Goal: Complete application form: Complete application form

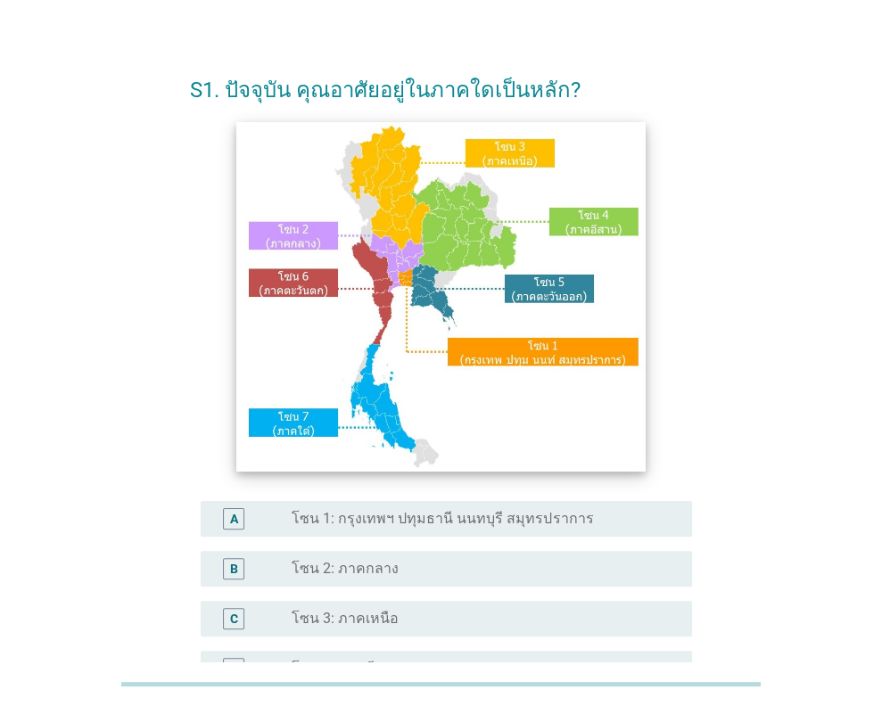
scroll to position [89, 0]
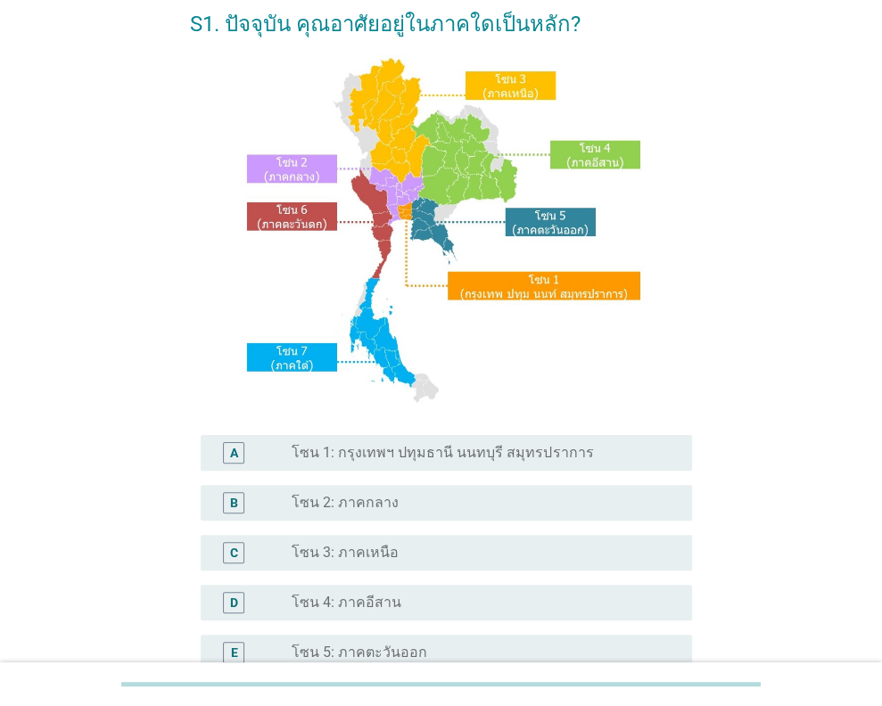
click at [553, 463] on div "radio_button_unchecked โซน 1: กรุงเทพฯ ปทุมธานี นนทบุรี สมุทรปราการ" at bounding box center [484, 452] width 386 height 21
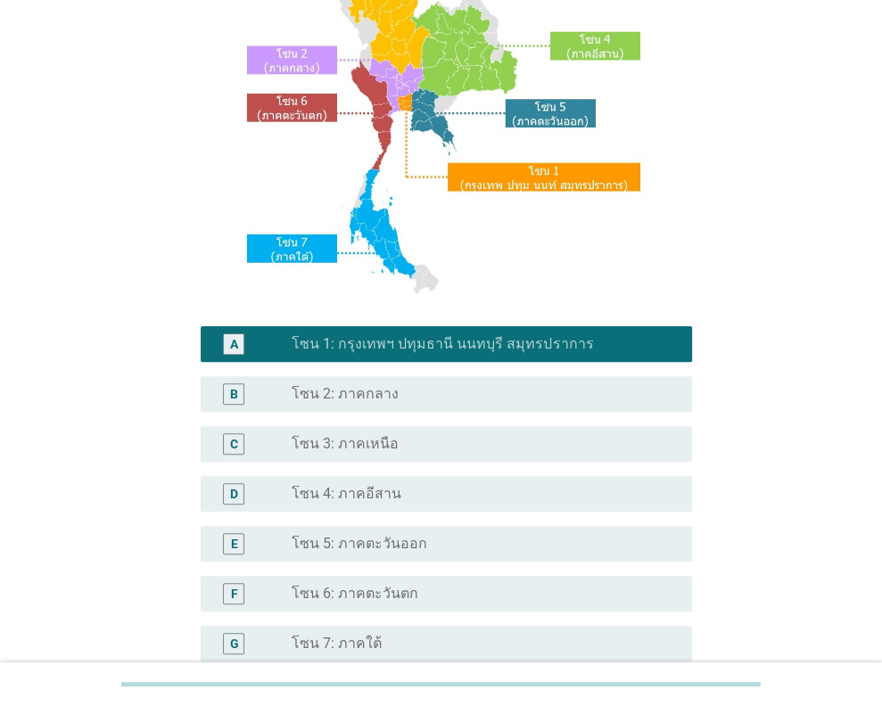
scroll to position [383, 0]
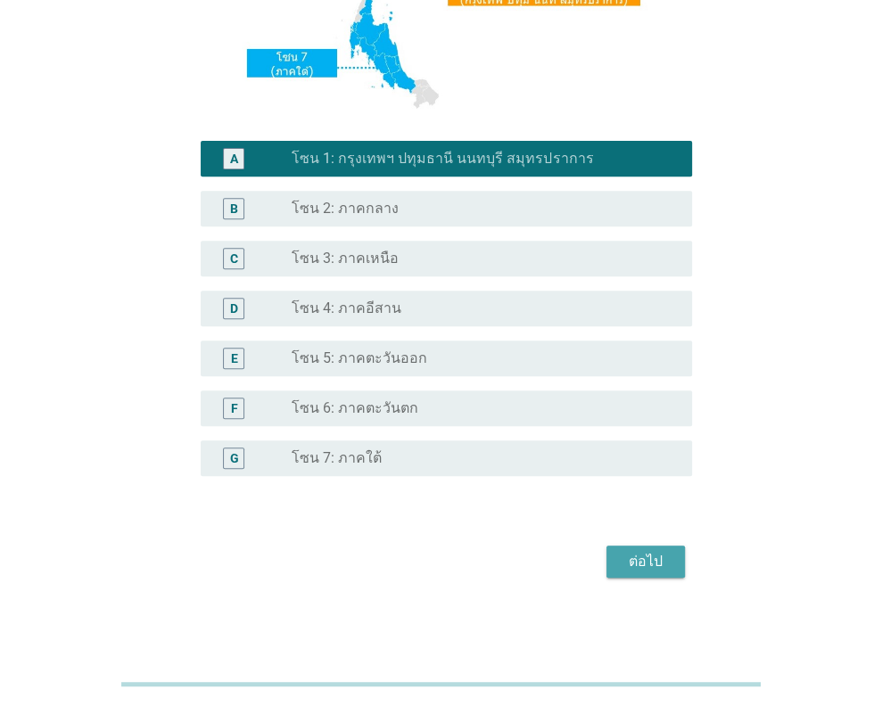
click at [631, 566] on div "ต่อไป" at bounding box center [645, 561] width 50 height 21
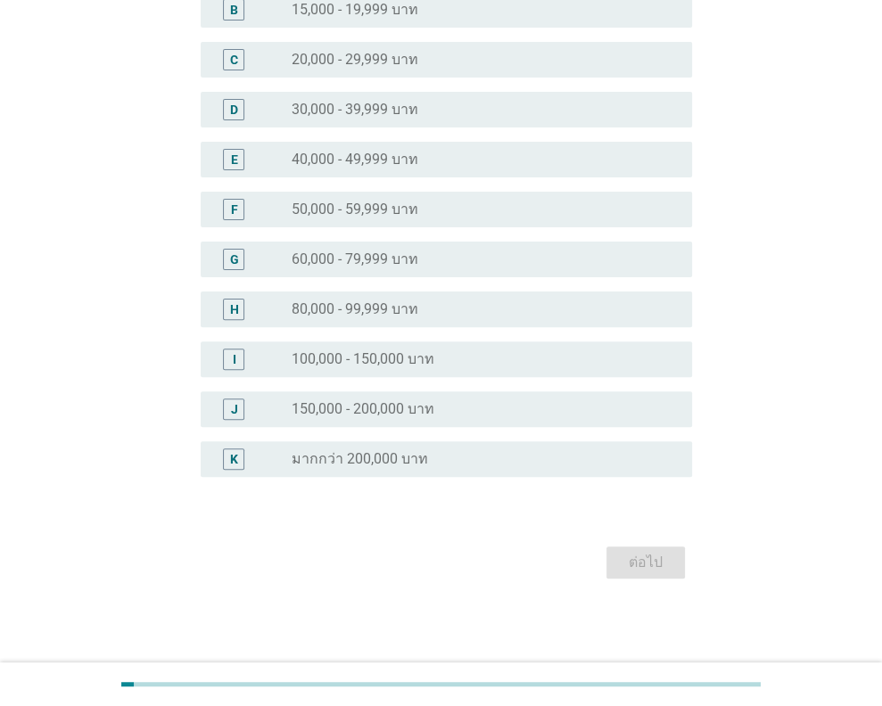
scroll to position [0, 0]
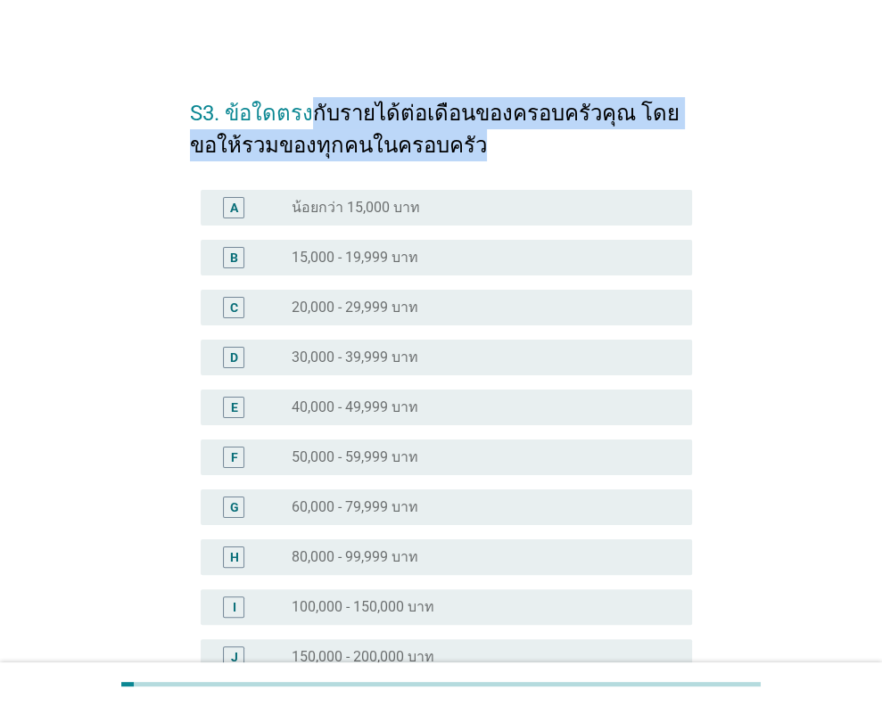
drag, startPoint x: 310, startPoint y: 120, endPoint x: 635, endPoint y: 135, distance: 324.8
click at [635, 135] on h2 "S3. ข้อใดตรงกับรายได้ต่อเดือนของครอบครัวคุณ โดยขอให้รวมของทุกคนในครอบครัว" at bounding box center [441, 120] width 502 height 82
click at [555, 135] on h2 "S3. ข้อใดตรงกับรายได้ต่อเดือนของครอบครัวคุณ โดยขอให้รวมของทุกคนในครอบครัว" at bounding box center [441, 120] width 502 height 82
drag, startPoint x: 266, startPoint y: 104, endPoint x: 689, endPoint y: 145, distance: 425.4
click at [689, 145] on h2 "S3. ข้อใดตรงกับรายได้ต่อเดือนของครอบครัวคุณ โดยขอให้รวมของทุกคนในครอบครัว" at bounding box center [441, 120] width 502 height 82
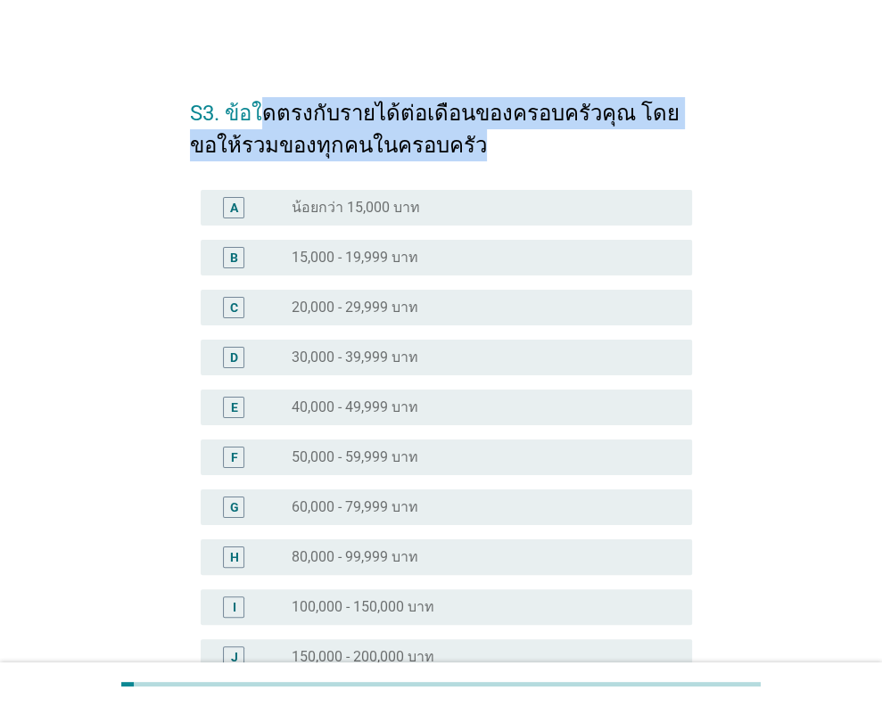
click at [466, 128] on h2 "S3. ข้อใดตรงกับรายได้ต่อเดือนของครอบครัวคุณ โดยขอให้รวมของทุกคนในครอบครัว" at bounding box center [441, 120] width 502 height 82
click at [370, 124] on h2 "S3. ข้อใดตรงกับรายได้ต่อเดือนของครอบครัวคุณ โดยขอให้รวมของทุกคนในครอบครัว" at bounding box center [441, 120] width 502 height 82
drag, startPoint x: 250, startPoint y: 117, endPoint x: 757, endPoint y: 146, distance: 507.2
click at [757, 146] on div "S3. ข้อใดตรงกับรายได้ต่อเดือนของครอบครัวคุณ โดยขอให้รวมของทุกคนในครอบครัว A rad…" at bounding box center [441, 455] width 796 height 781
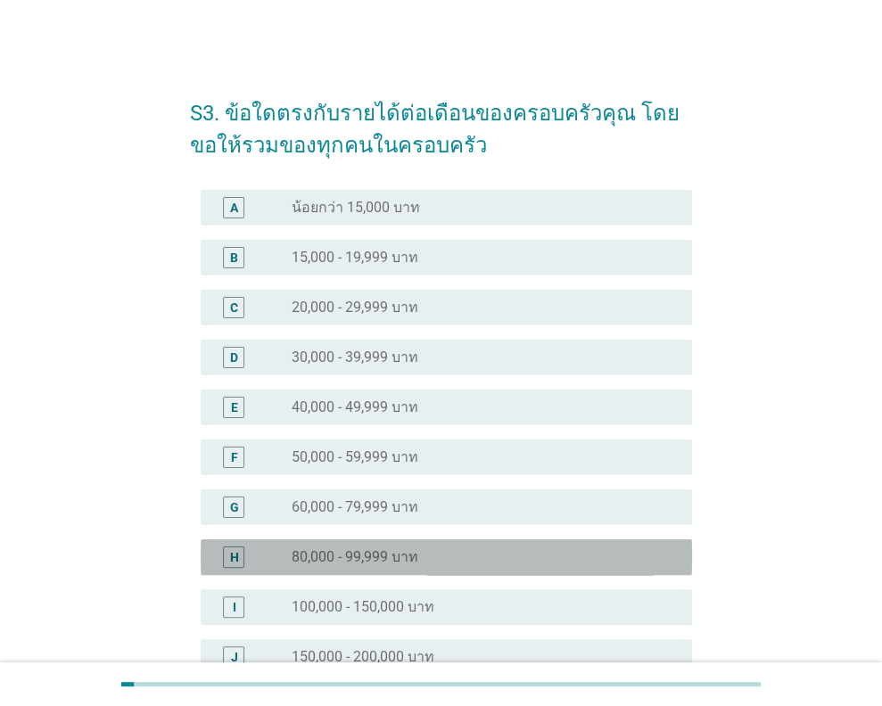
click at [451, 562] on div "radio_button_unchecked 80,000 - 99,999 บาท" at bounding box center [477, 557] width 372 height 18
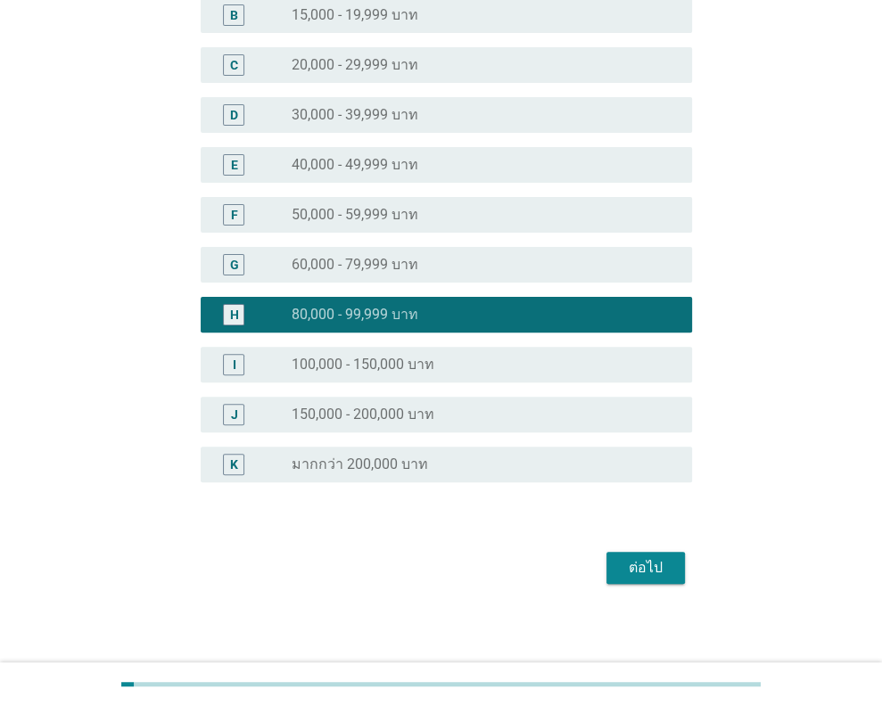
scroll to position [248, 0]
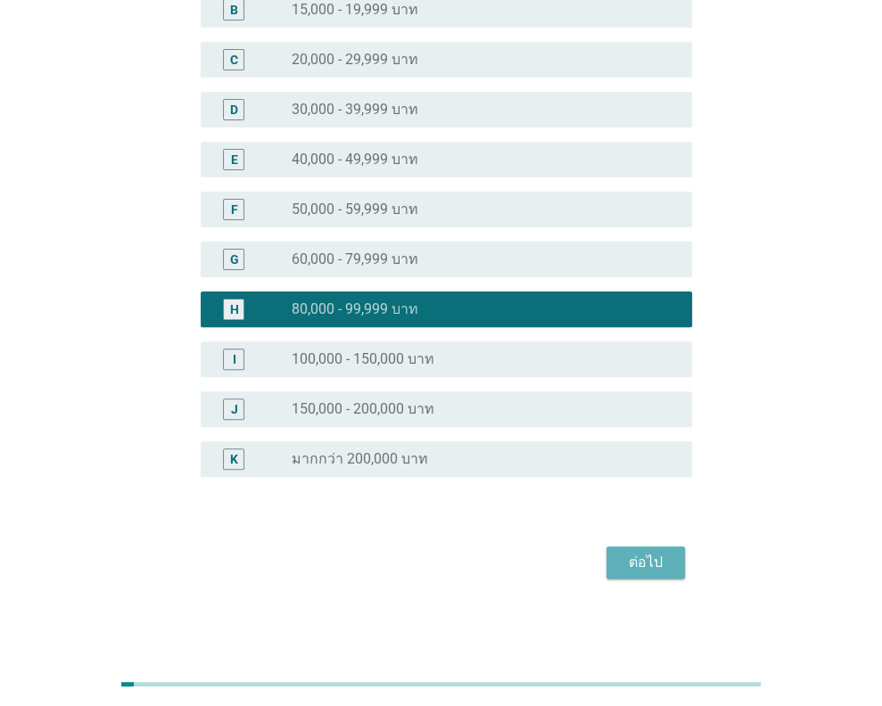
click at [646, 558] on div "ต่อไป" at bounding box center [645, 562] width 50 height 21
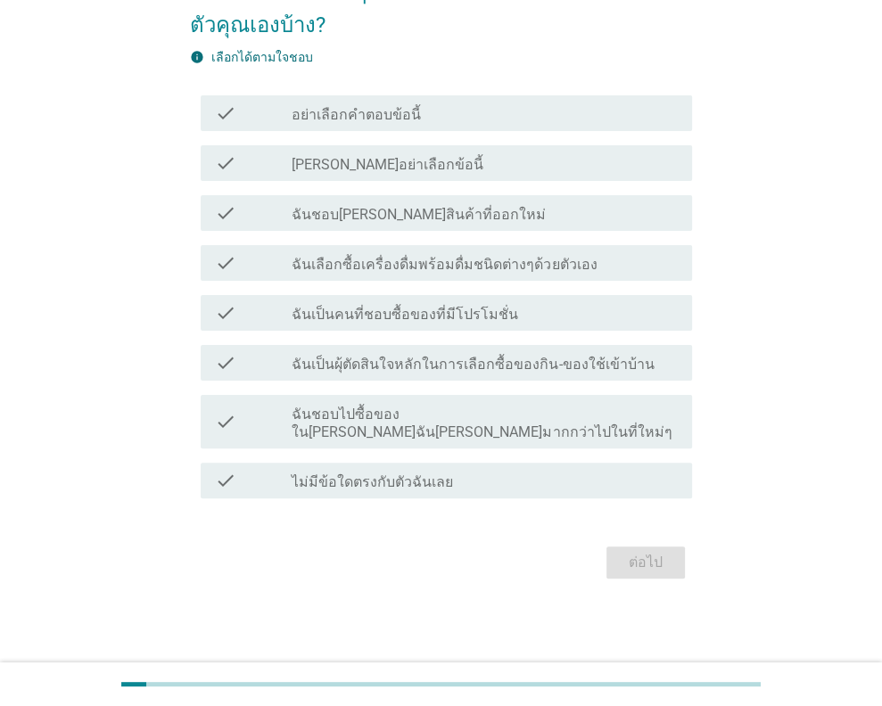
scroll to position [0, 0]
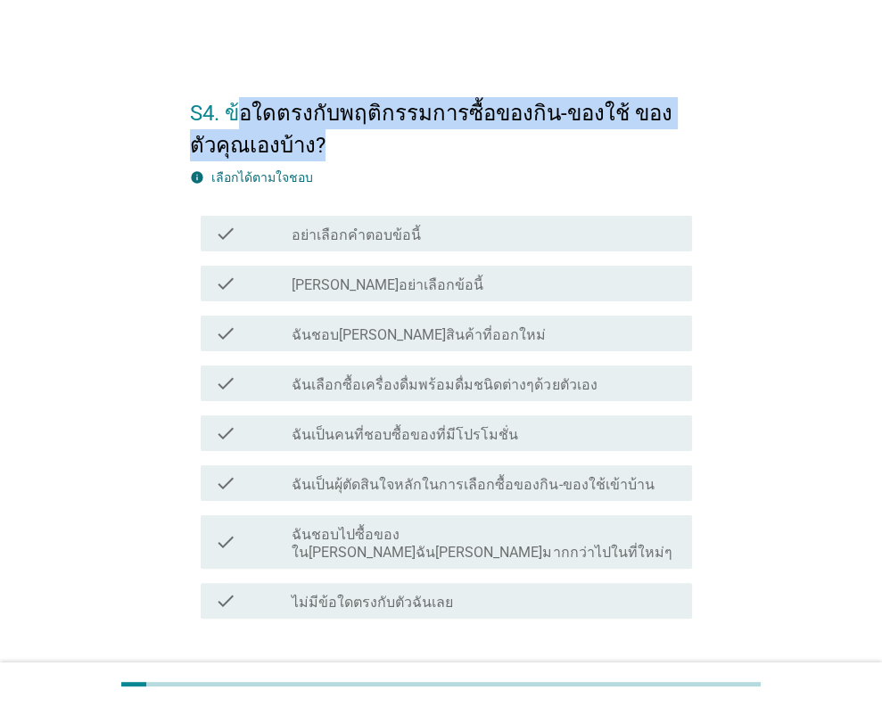
drag, startPoint x: 239, startPoint y: 103, endPoint x: 692, endPoint y: 160, distance: 456.3
click at [692, 160] on div "S4. ข้อใดตรงกับพฤติกรรมการซื้อของกิน-ของใช้ ของตัวคุณเองบ้าง? info เลือกได้ตามใ…" at bounding box center [441, 391] width 530 height 653
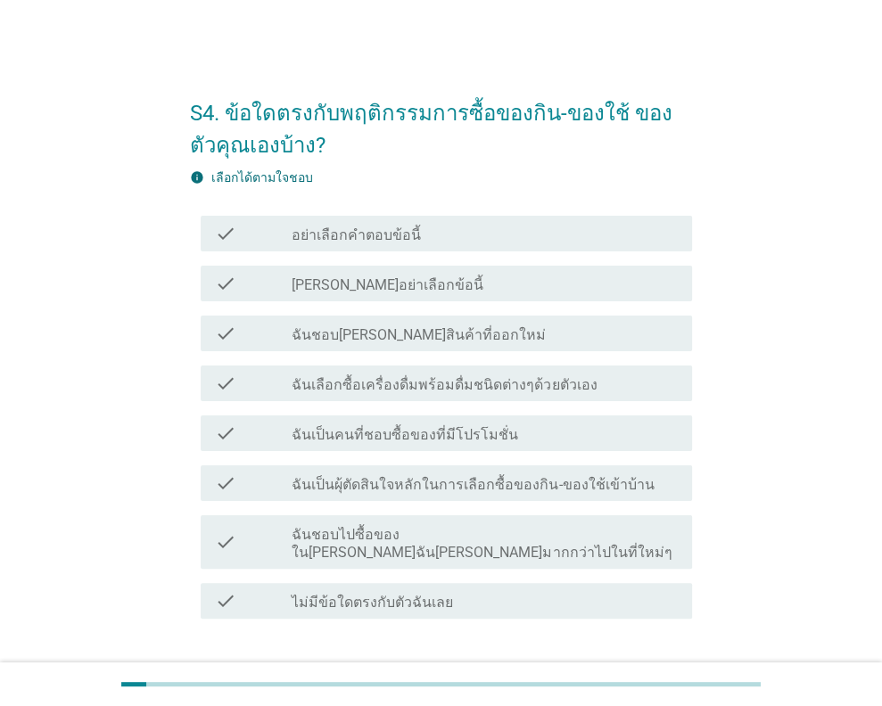
click at [464, 333] on div "check_box_outline_blank ฉันชอบ[PERSON_NAME]สินค้าที่ออกใหม่" at bounding box center [484, 333] width 386 height 21
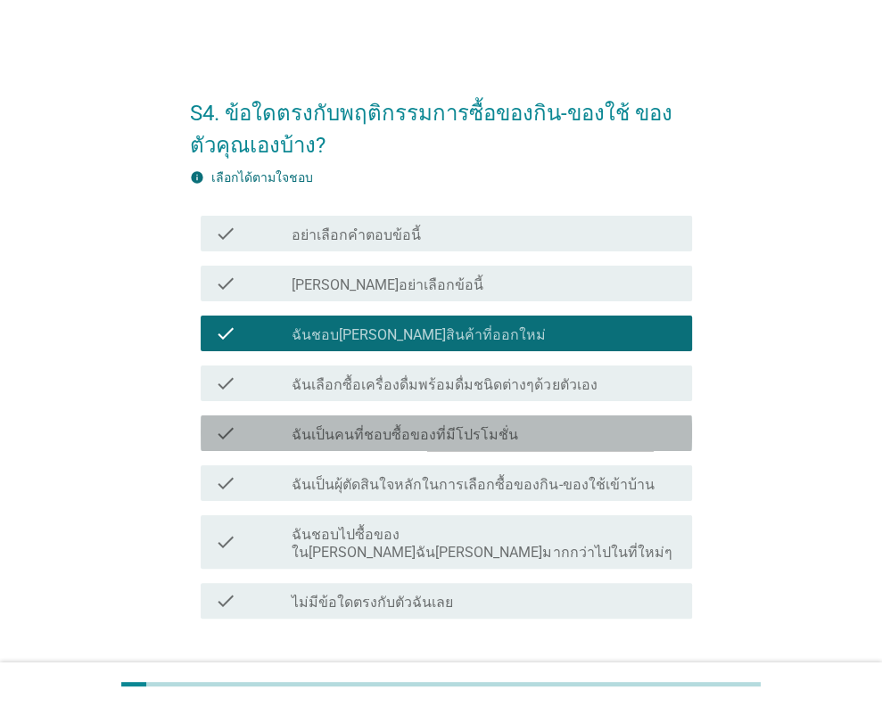
click at [519, 444] on div "check check_box_outline_blank ฉันเป็นคนที่ชอบซื้อของที่มีโปรโมชั่น" at bounding box center [446, 433] width 491 height 36
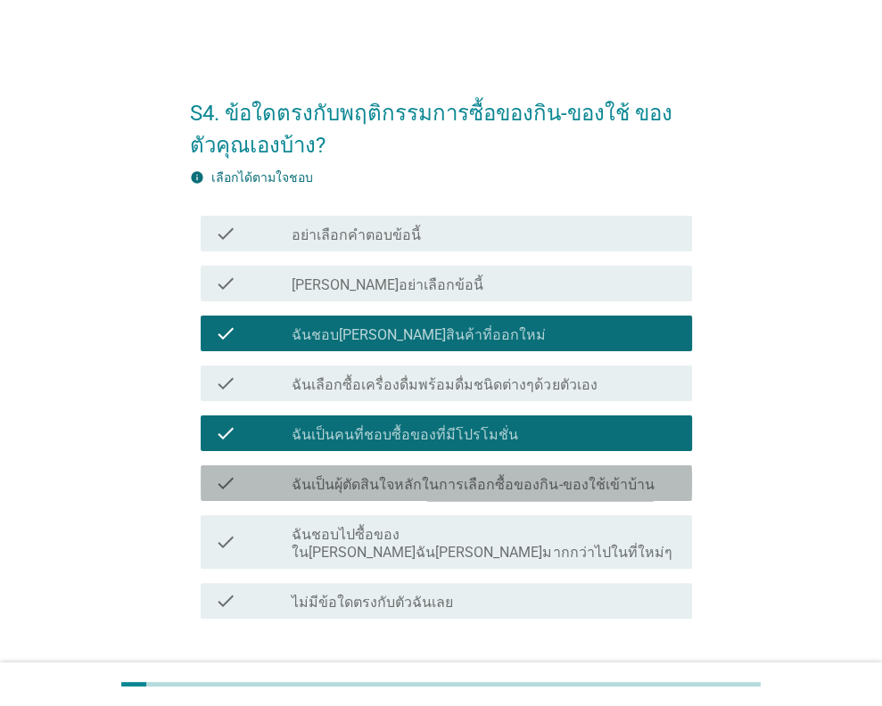
click at [603, 489] on label "ฉันเป็นผุ้ตัดสินใจหลักในการเลือกซื้อของกิน-ของใช้เข้าบ้าน" at bounding box center [472, 485] width 362 height 18
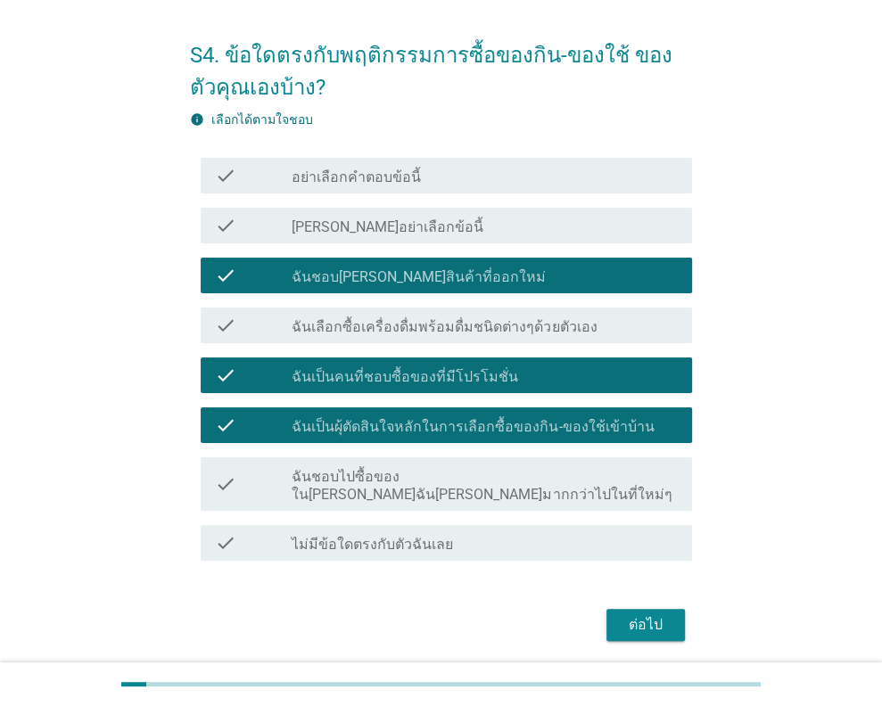
scroll to position [89, 0]
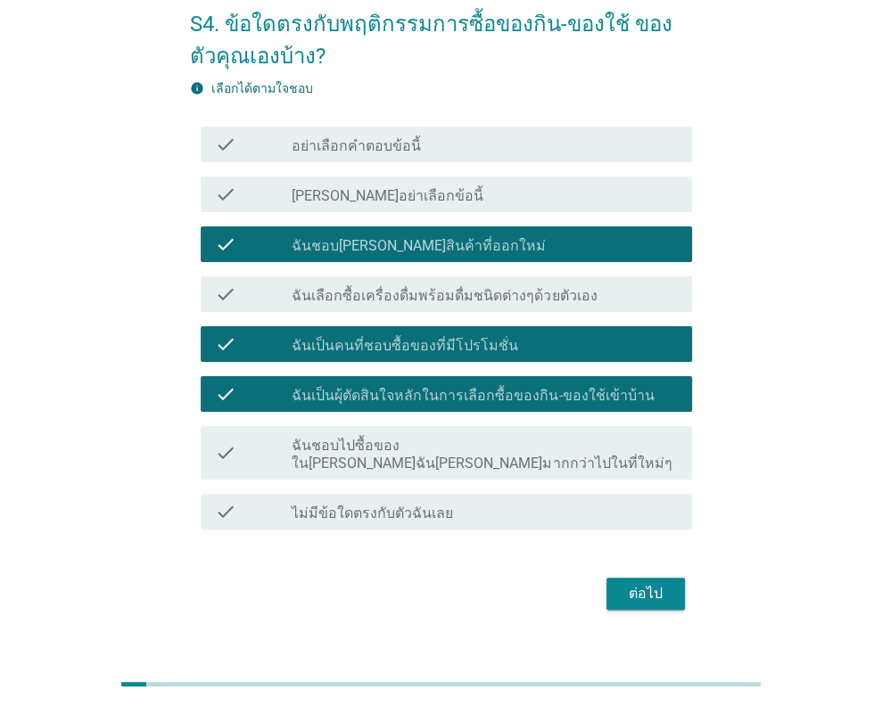
click at [645, 587] on button "ต่อไป" at bounding box center [645, 594] width 78 height 32
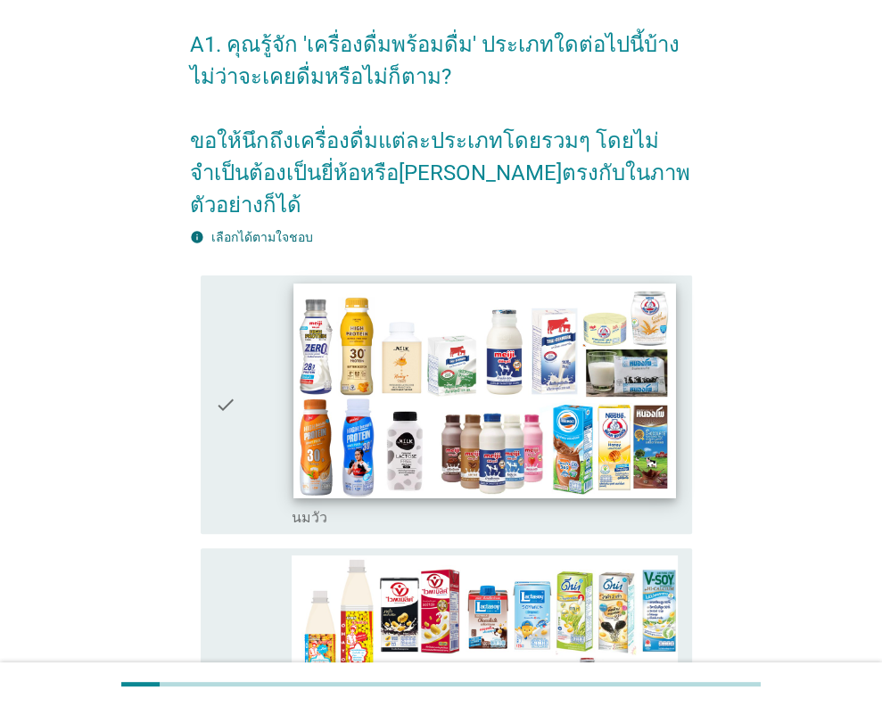
scroll to position [178, 0]
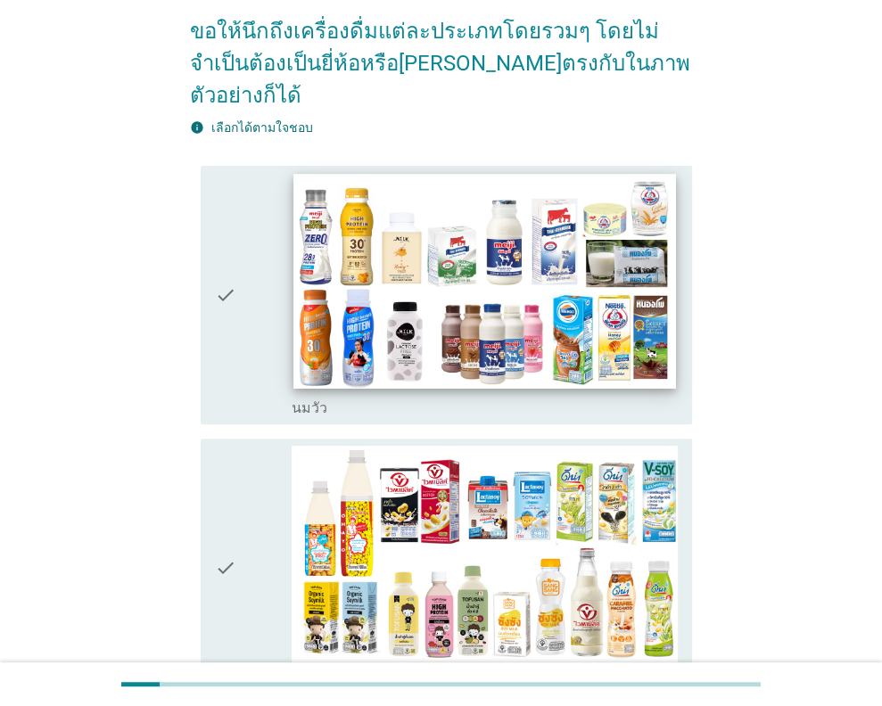
click at [596, 343] on img at bounding box center [485, 281] width 382 height 215
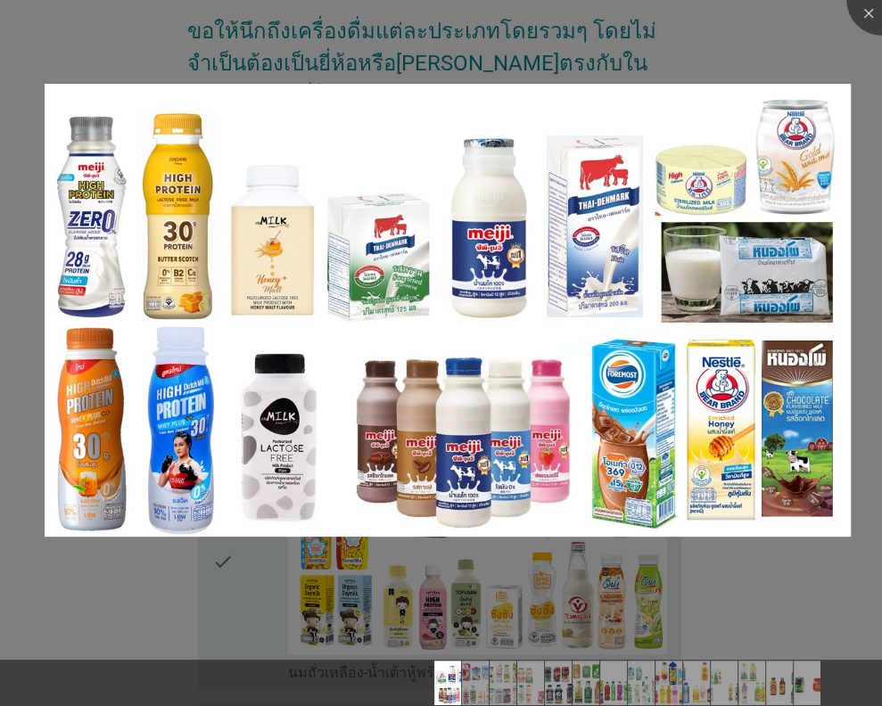
click at [787, 620] on div at bounding box center [441, 353] width 882 height 706
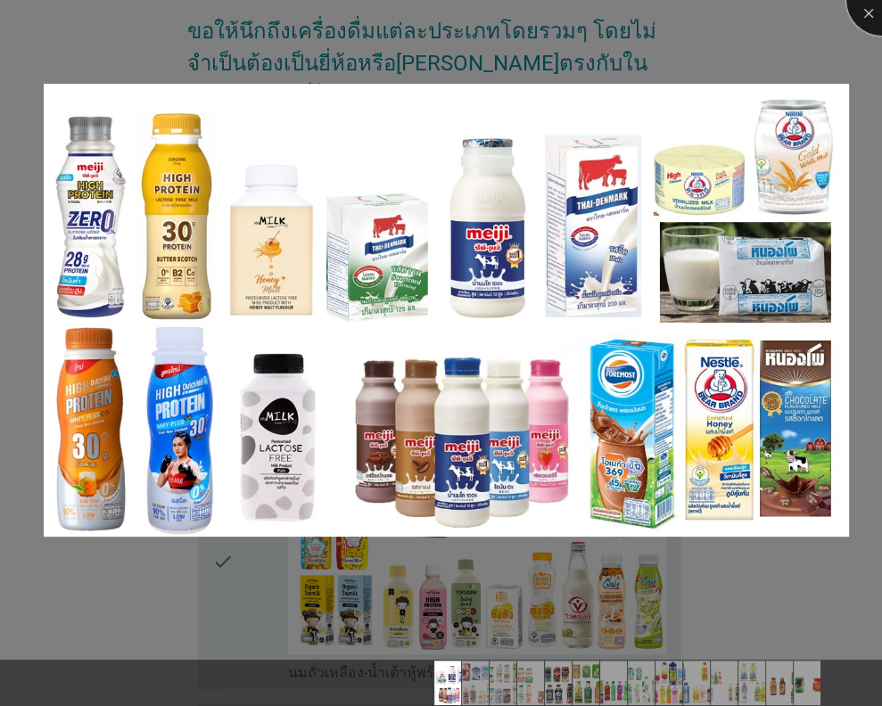
click at [863, 15] on div at bounding box center [881, -1] width 71 height 71
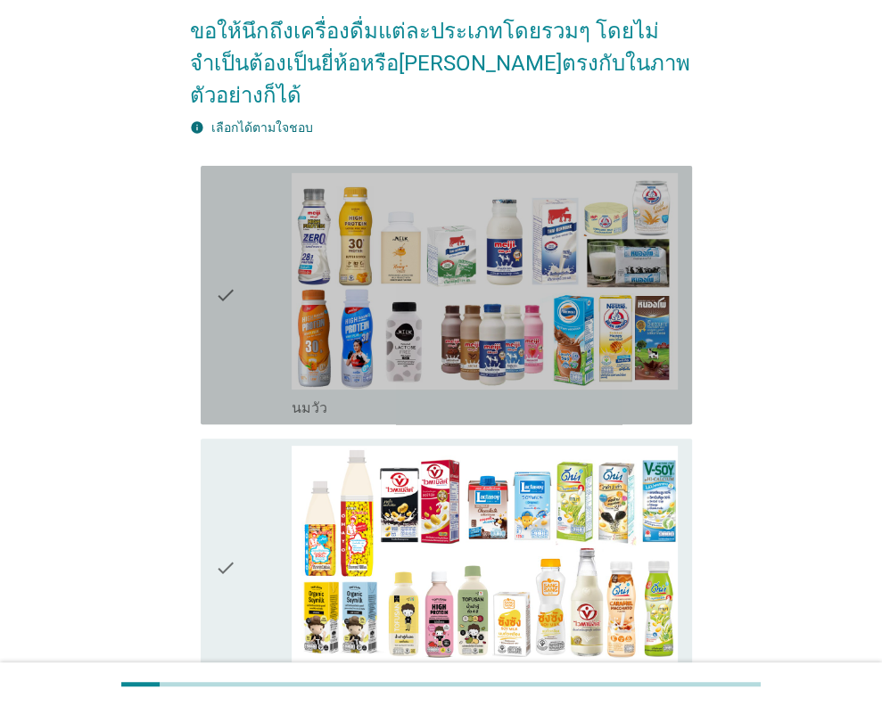
click at [225, 292] on icon "check" at bounding box center [225, 295] width 21 height 244
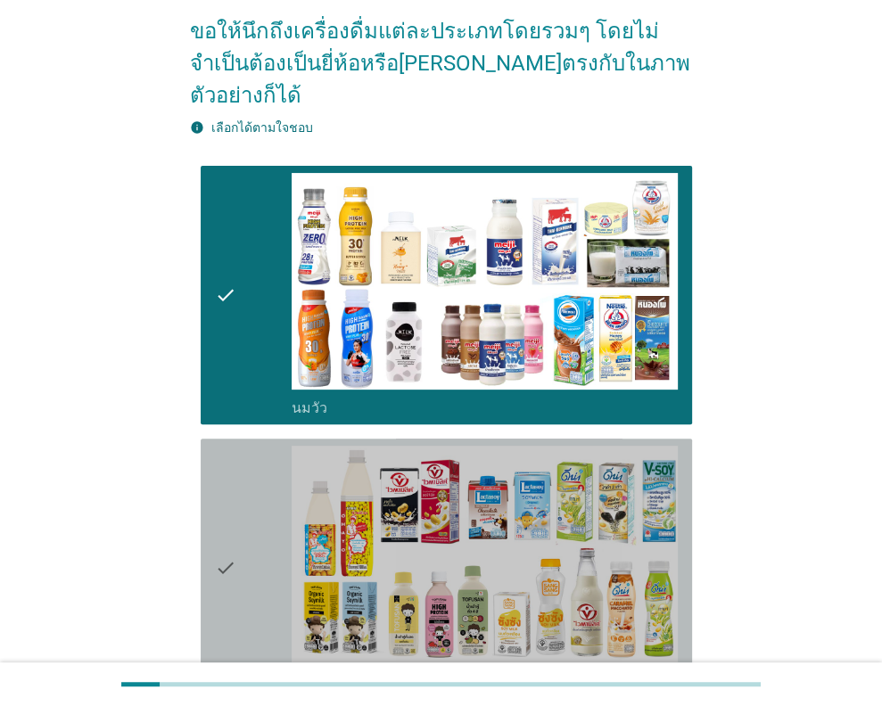
click at [232, 537] on icon "check" at bounding box center [225, 568] width 21 height 244
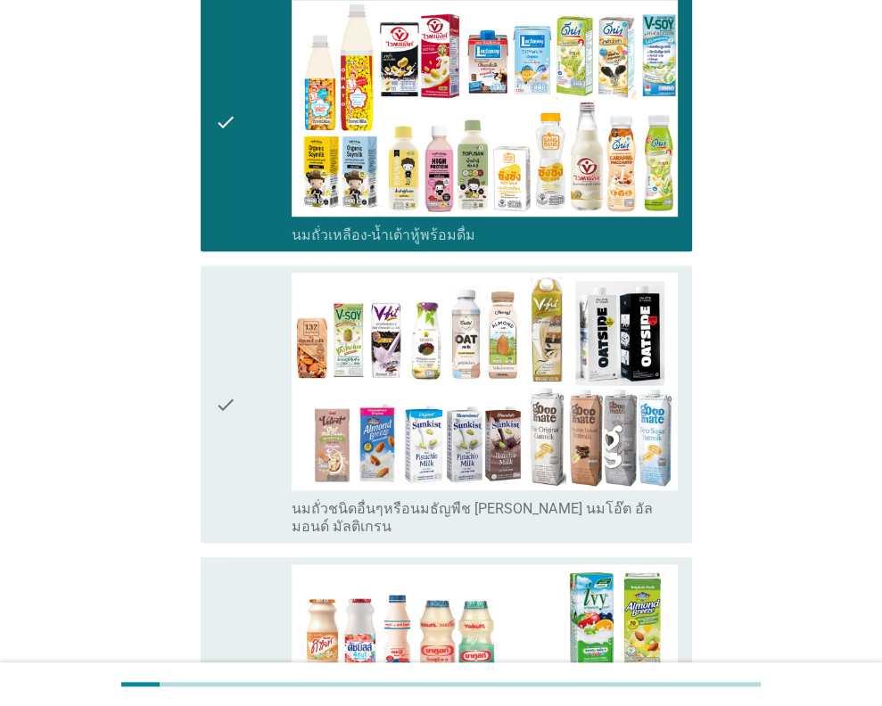
click at [242, 400] on div "check" at bounding box center [254, 404] width 78 height 262
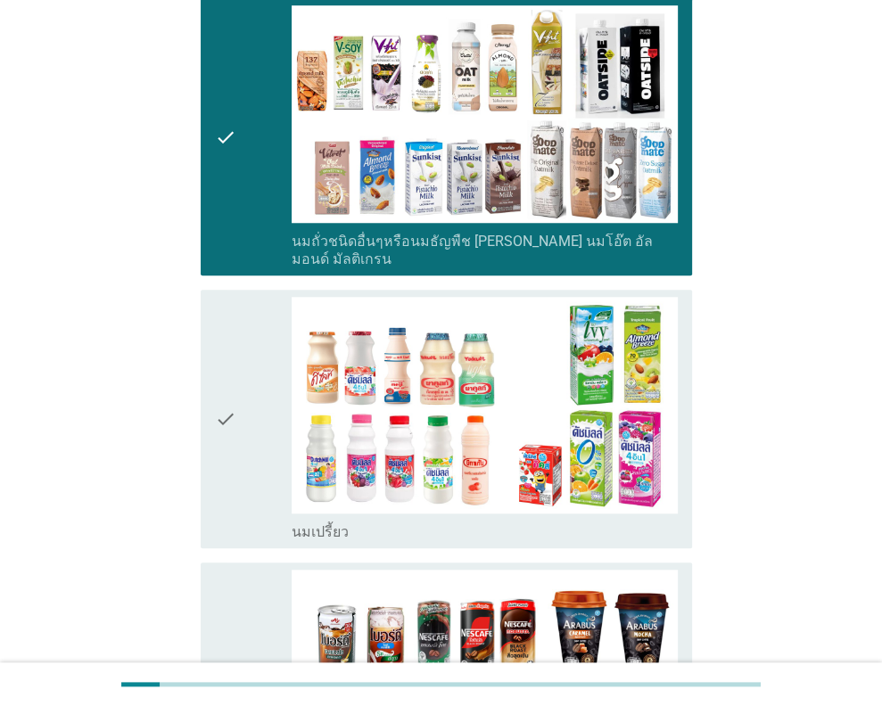
click at [259, 370] on div "check" at bounding box center [254, 419] width 78 height 244
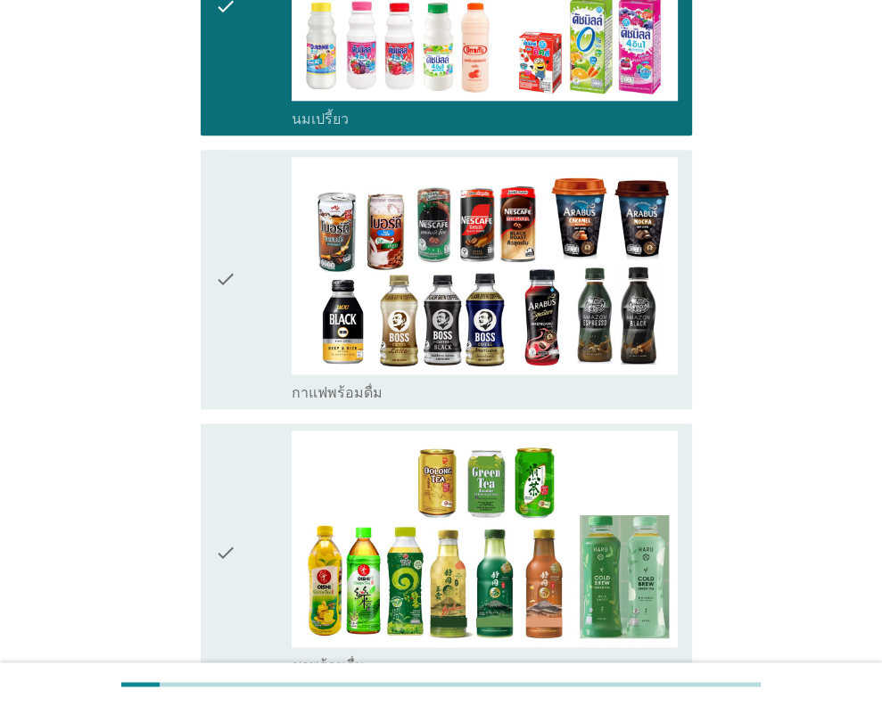
scroll to position [1426, 0]
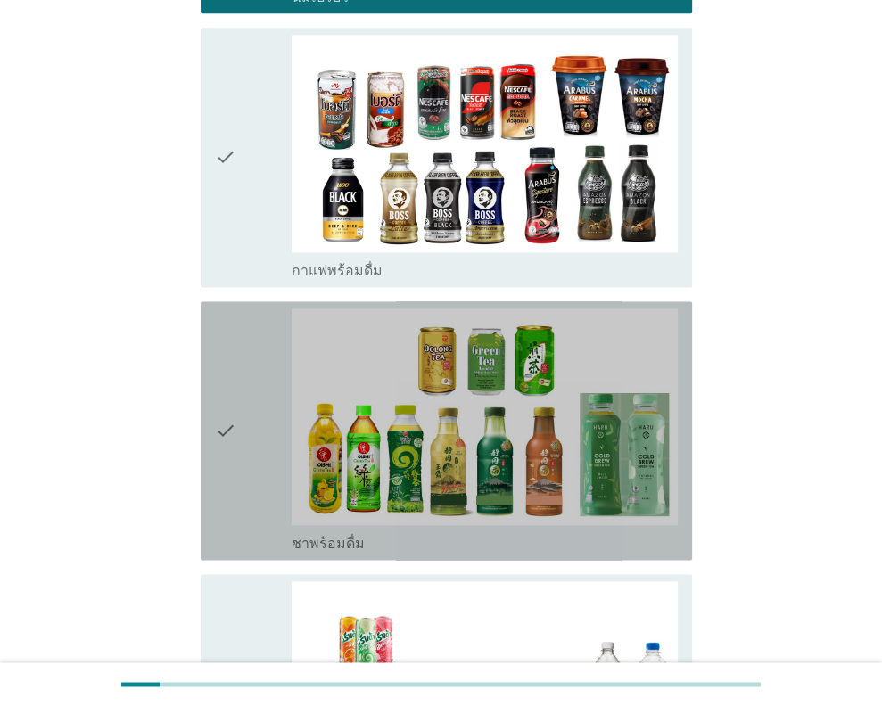
click at [253, 401] on div "check" at bounding box center [254, 430] width 78 height 244
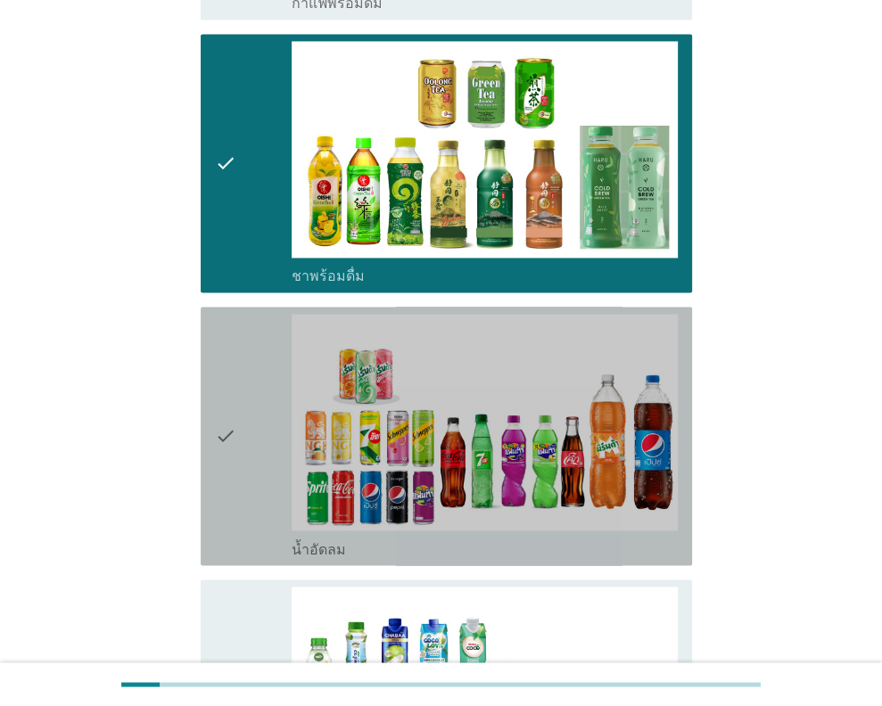
click at [241, 425] on div "check" at bounding box center [254, 436] width 78 height 244
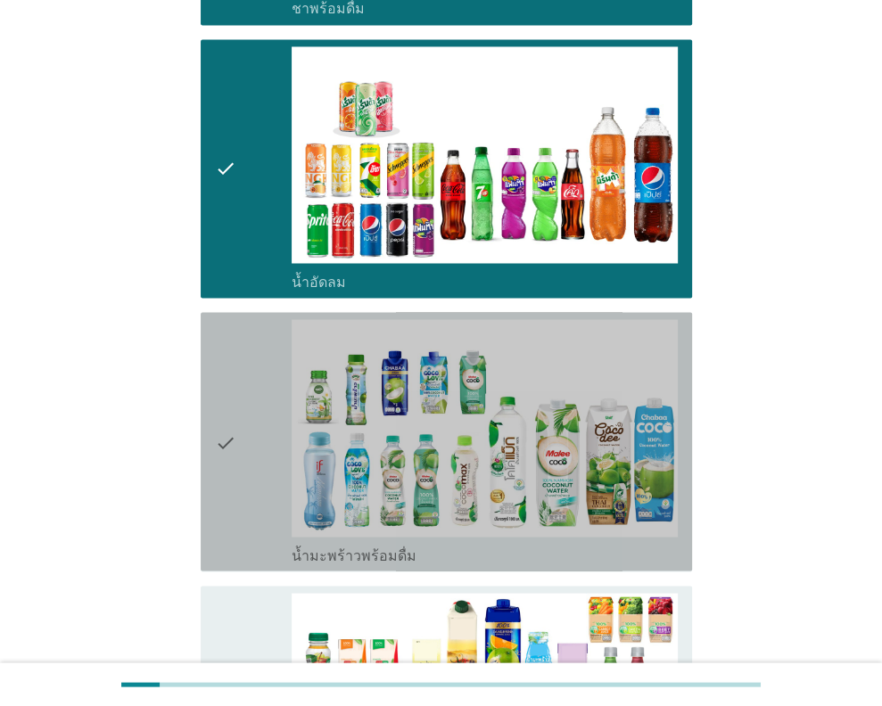
click at [241, 425] on div "check" at bounding box center [254, 441] width 78 height 244
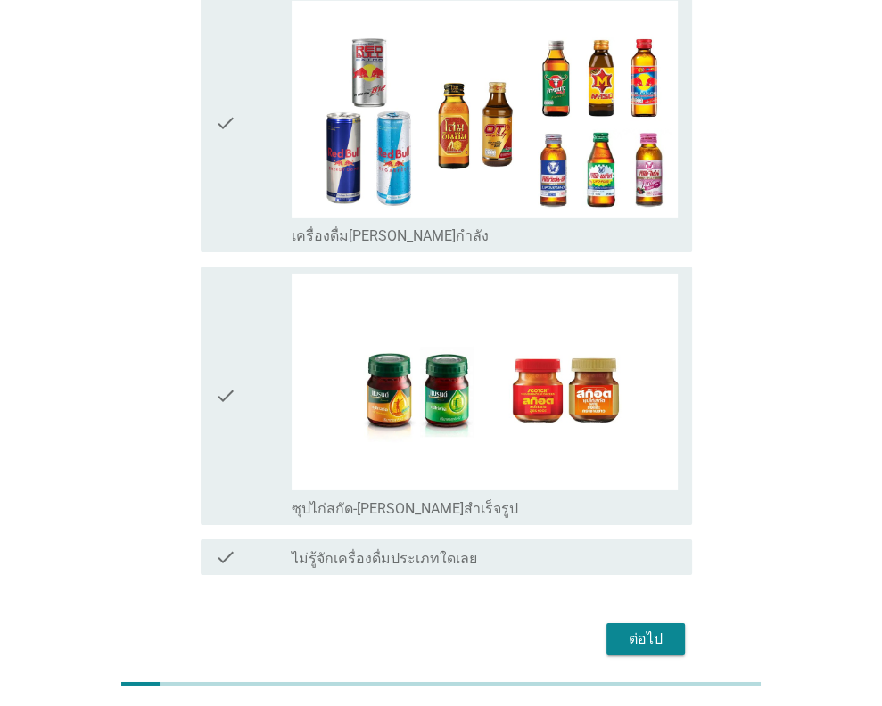
scroll to position [3666, 0]
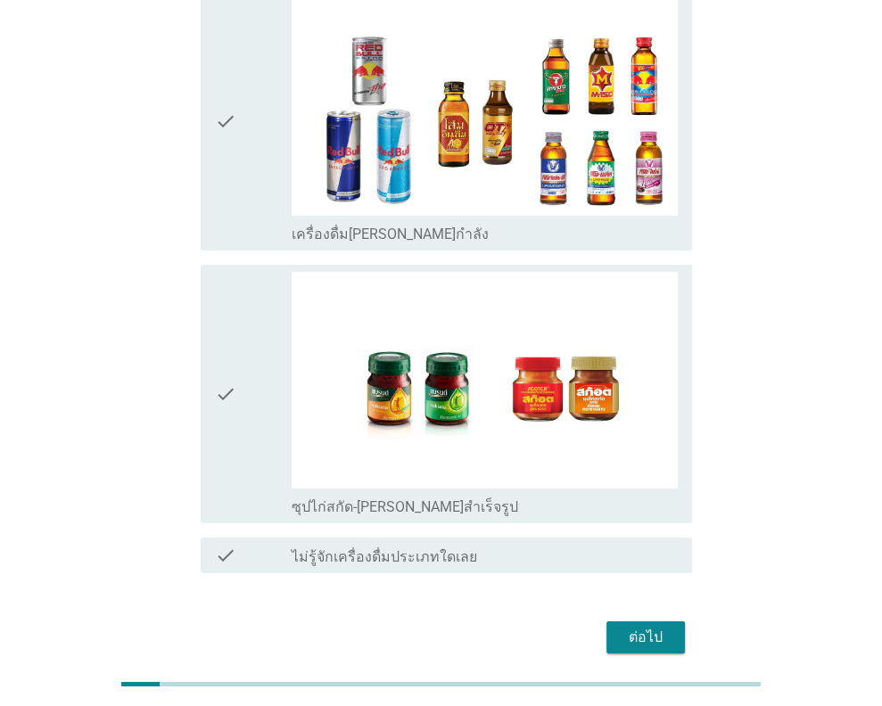
click at [226, 336] on icon "check" at bounding box center [225, 394] width 21 height 244
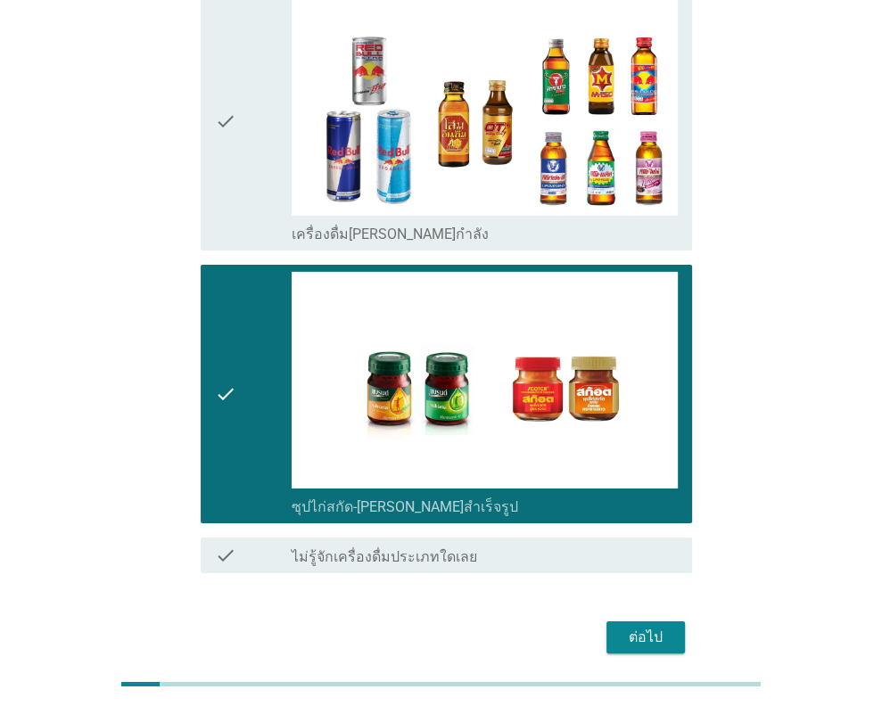
click at [667, 627] on div "ต่อไป" at bounding box center [645, 637] width 50 height 21
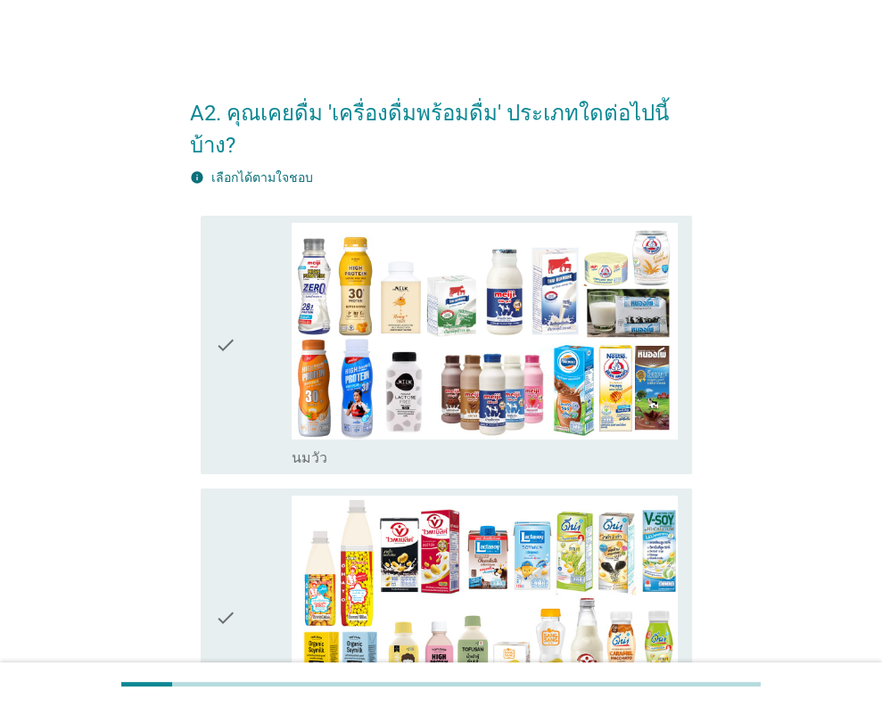
click at [231, 342] on icon "check" at bounding box center [225, 345] width 21 height 244
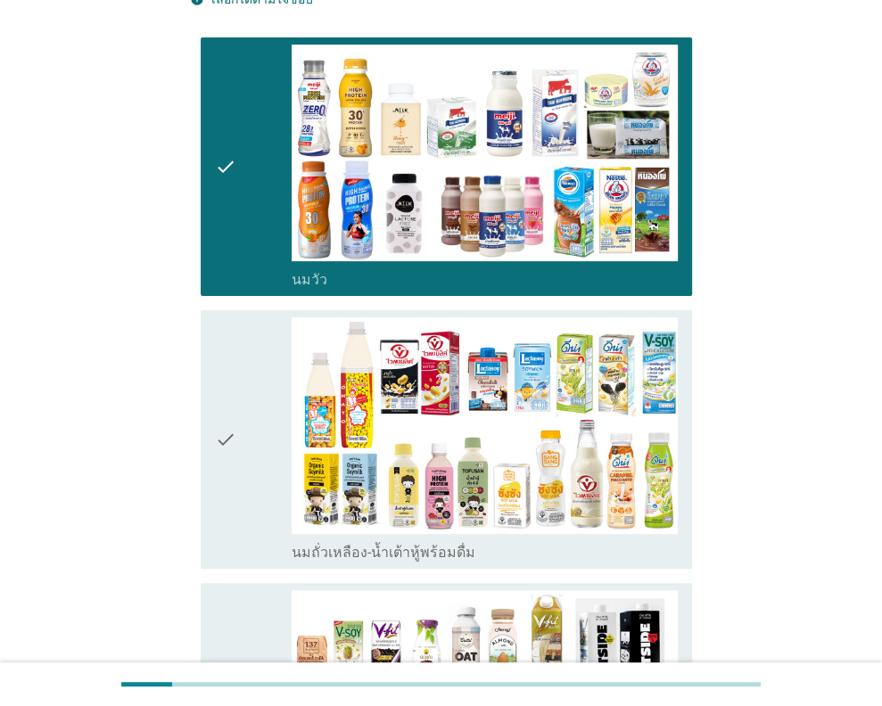
click at [243, 359] on div "check" at bounding box center [254, 439] width 78 height 244
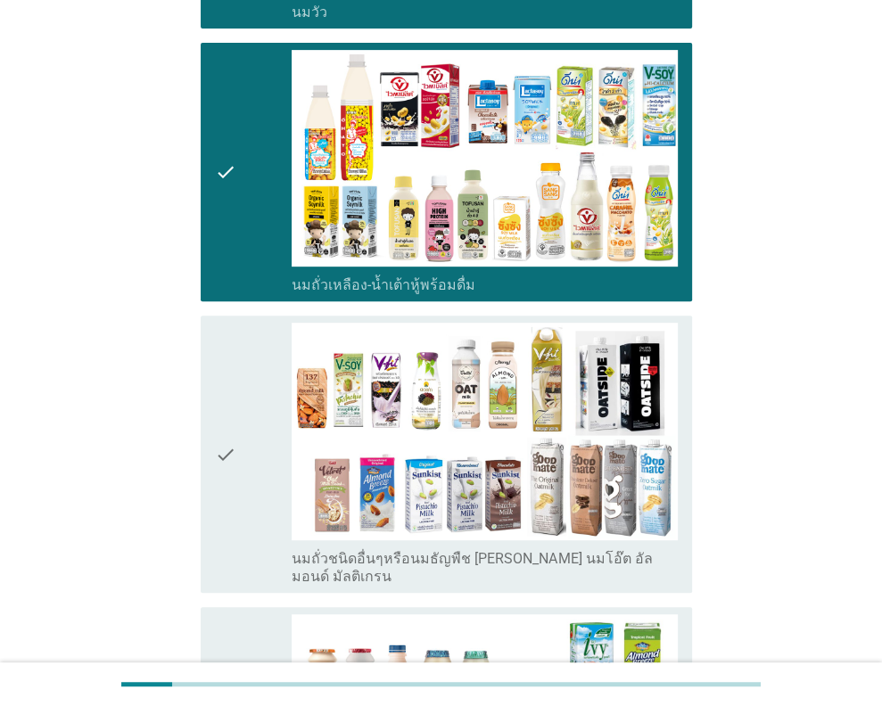
click at [243, 359] on div "check" at bounding box center [254, 454] width 78 height 262
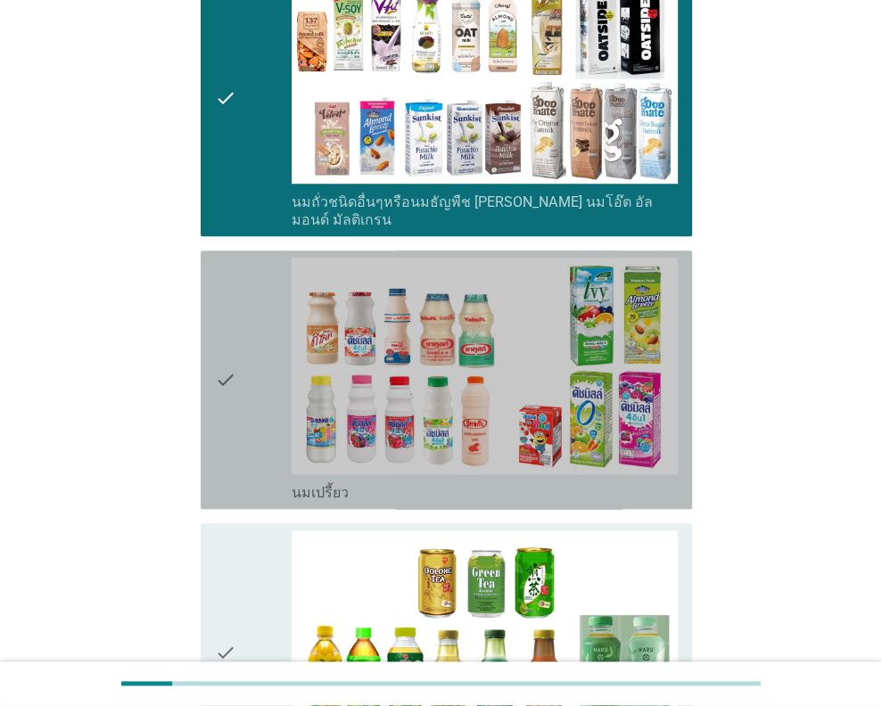
click at [245, 359] on div "check" at bounding box center [254, 380] width 78 height 244
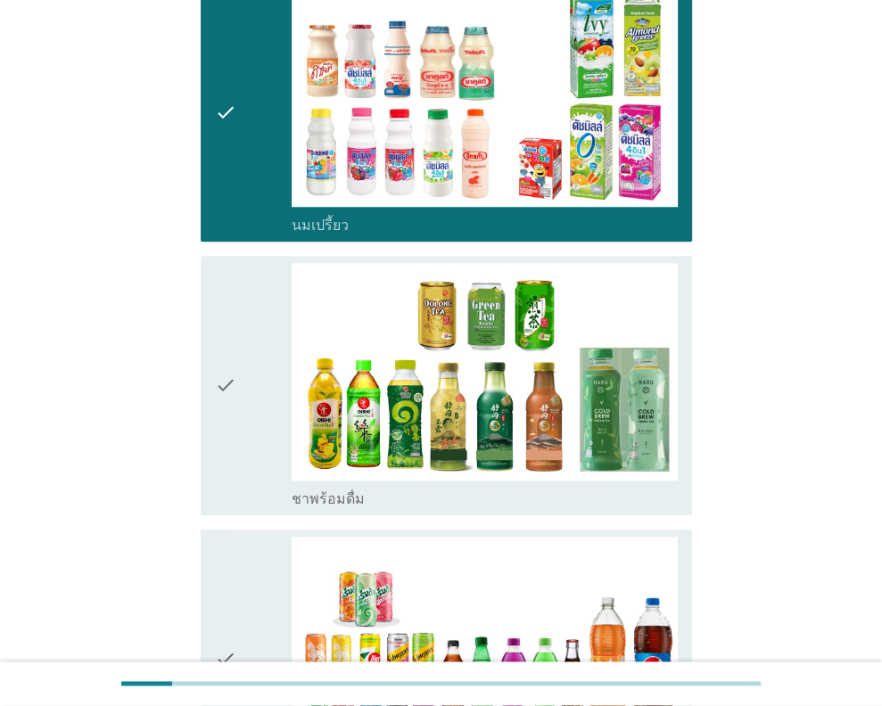
click at [244, 361] on div "check" at bounding box center [254, 385] width 78 height 244
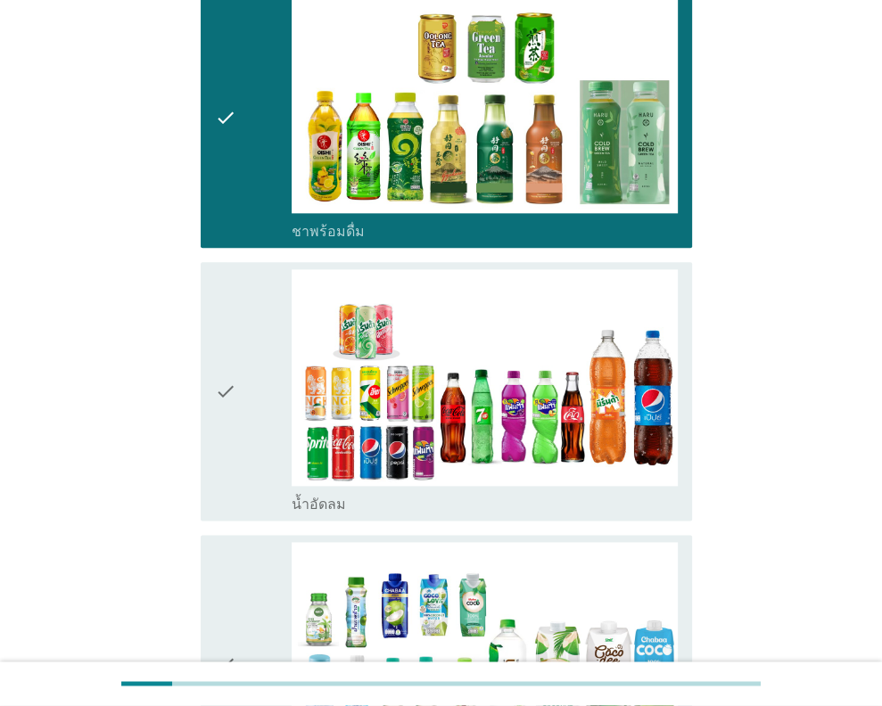
click at [244, 361] on div "check" at bounding box center [254, 391] width 78 height 244
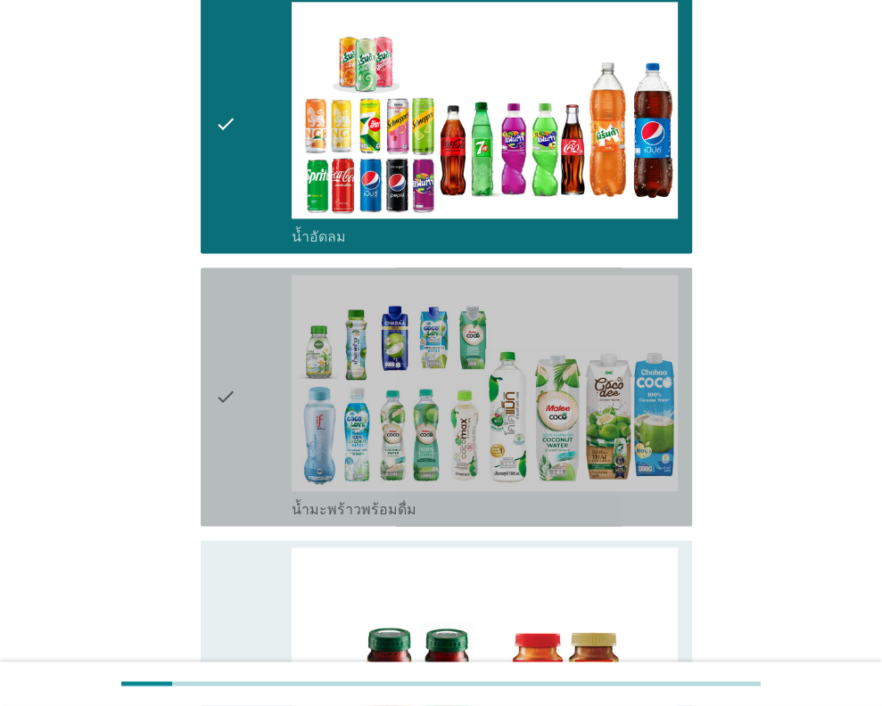
click at [242, 365] on div "check" at bounding box center [254, 397] width 78 height 244
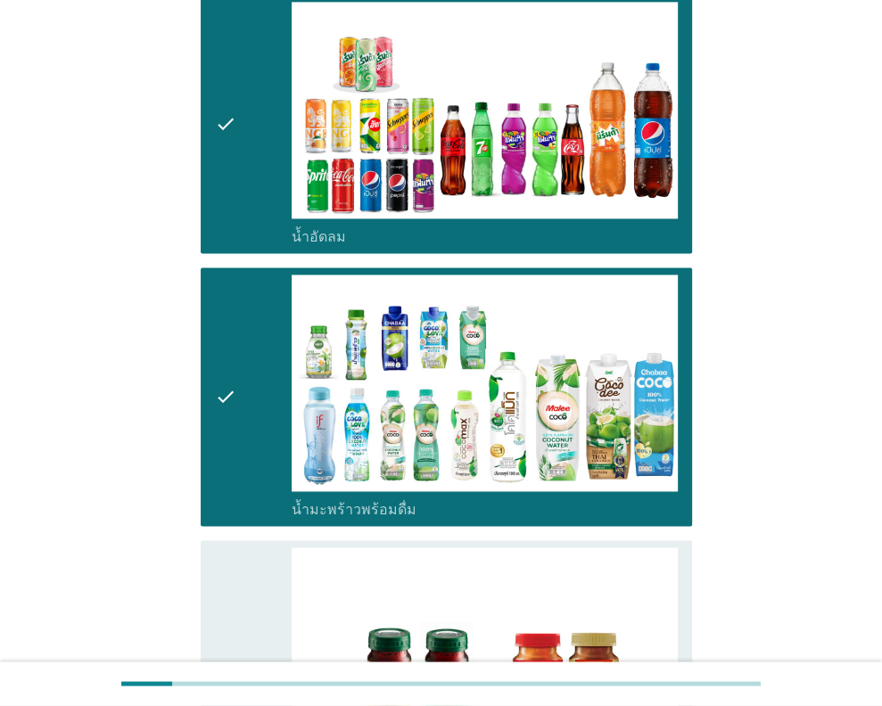
scroll to position [1901, 0]
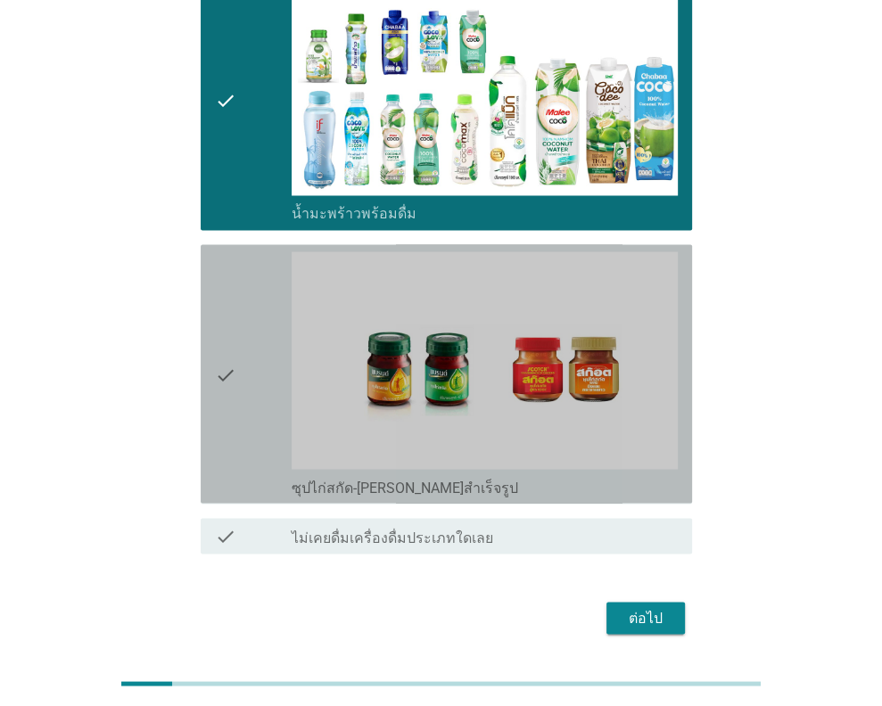
click at [242, 365] on div "check" at bounding box center [254, 373] width 78 height 244
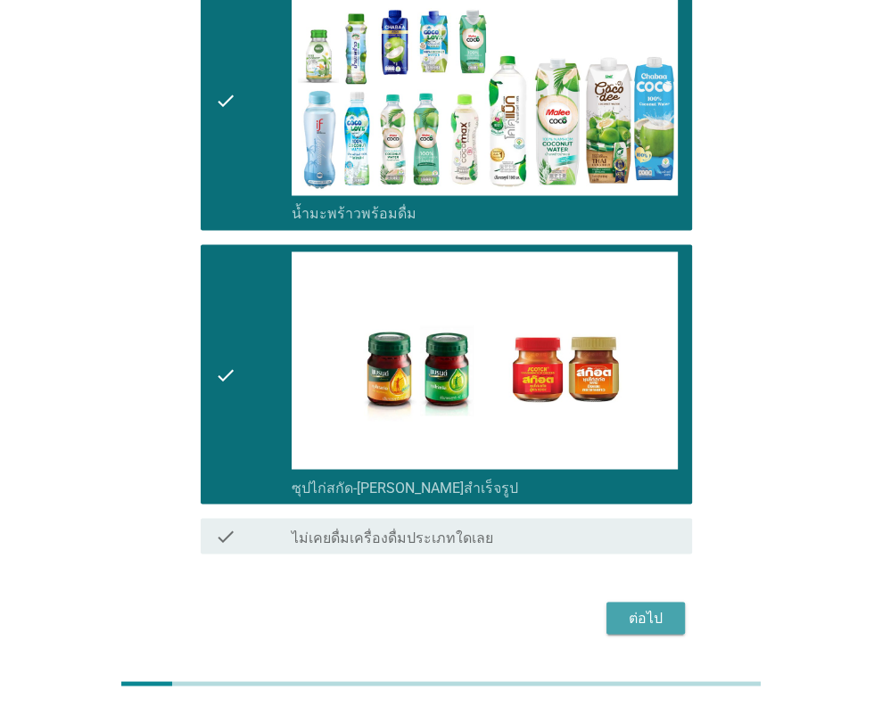
click at [656, 607] on div "ต่อไป" at bounding box center [645, 617] width 50 height 21
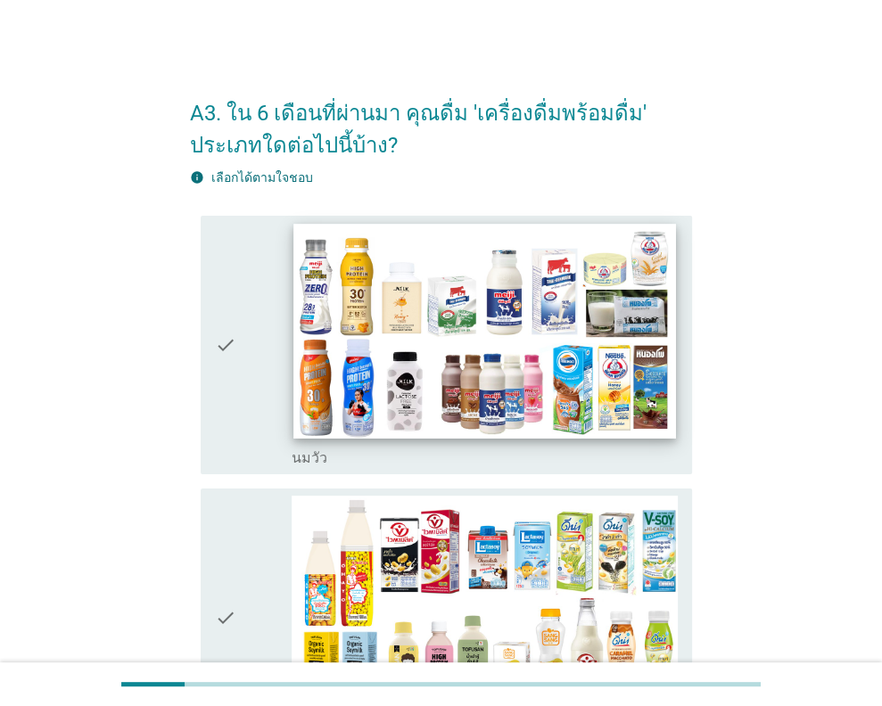
scroll to position [89, 0]
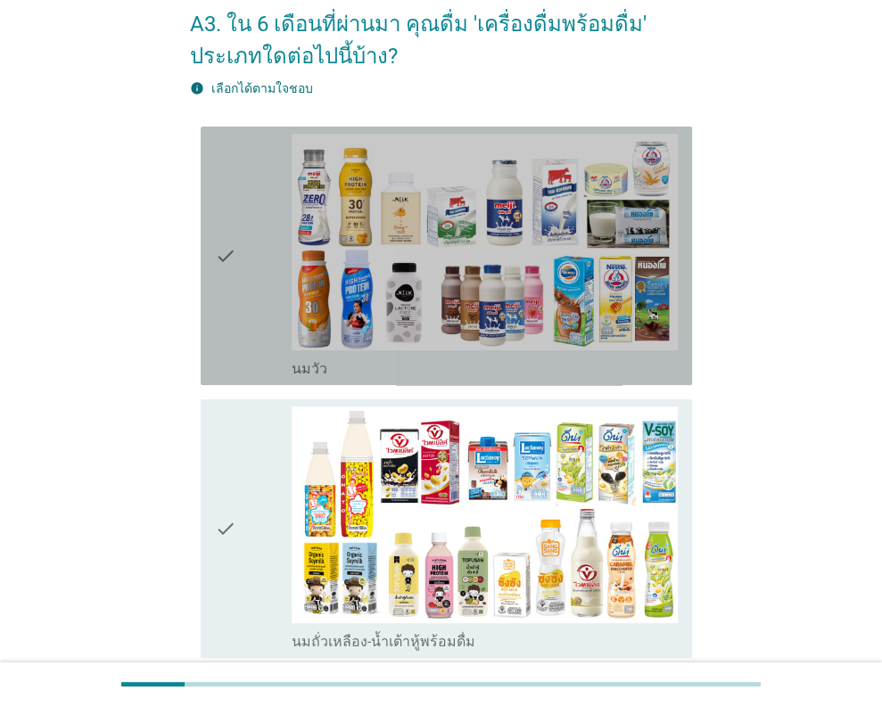
click at [225, 265] on icon "check" at bounding box center [225, 256] width 21 height 244
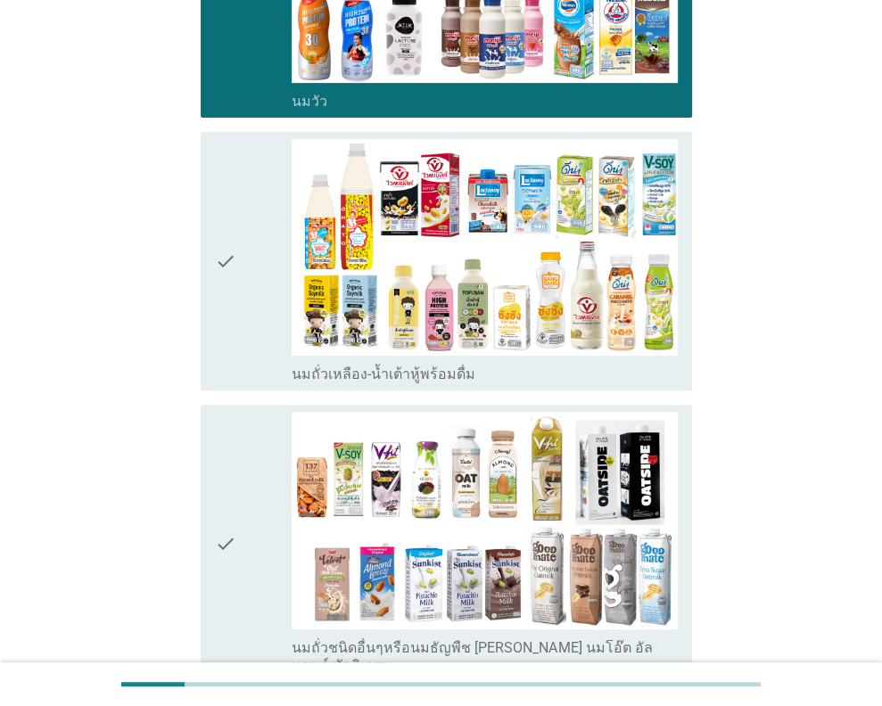
click at [218, 275] on icon "check" at bounding box center [225, 261] width 21 height 244
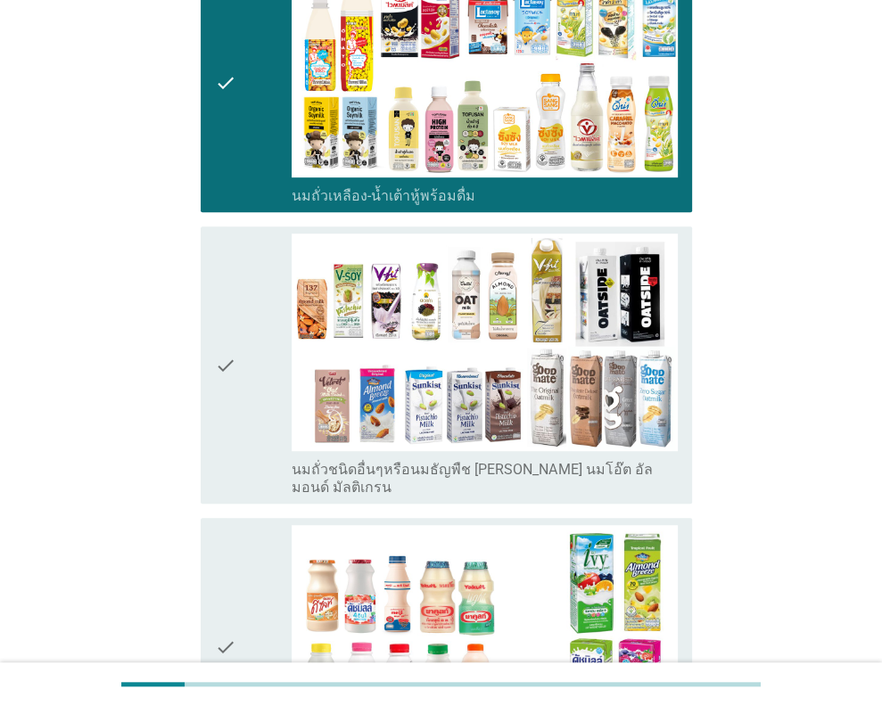
click at [246, 370] on div "check" at bounding box center [254, 365] width 78 height 262
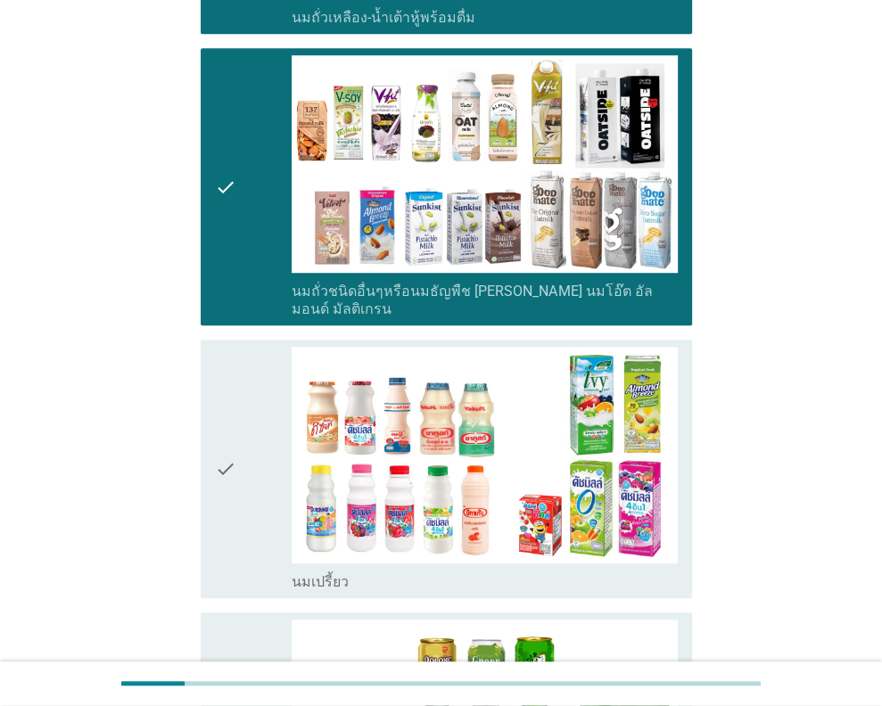
click at [250, 382] on div "check" at bounding box center [254, 469] width 78 height 244
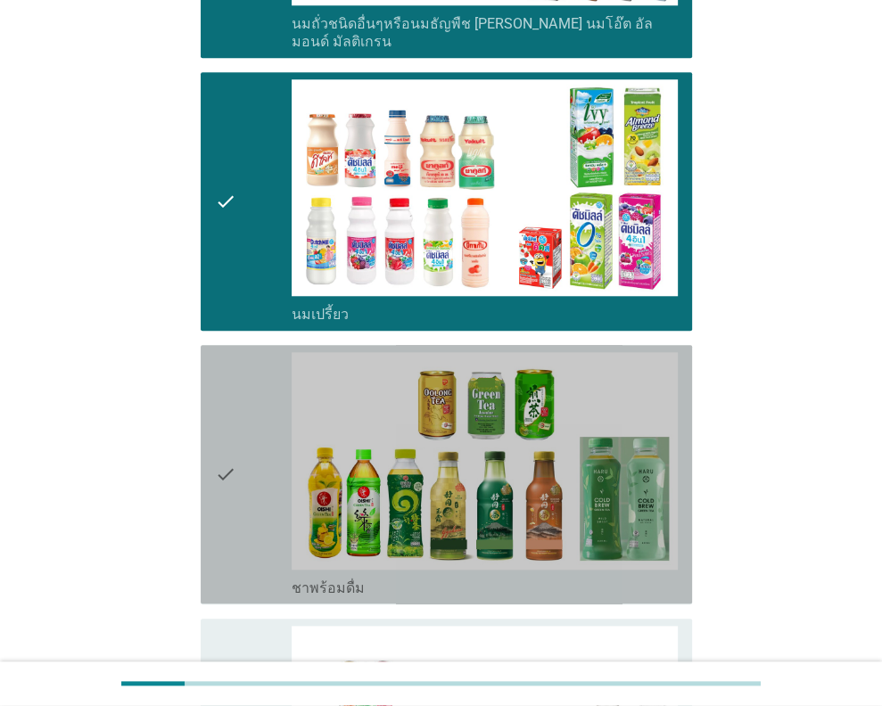
click at [250, 382] on div "check" at bounding box center [254, 474] width 78 height 244
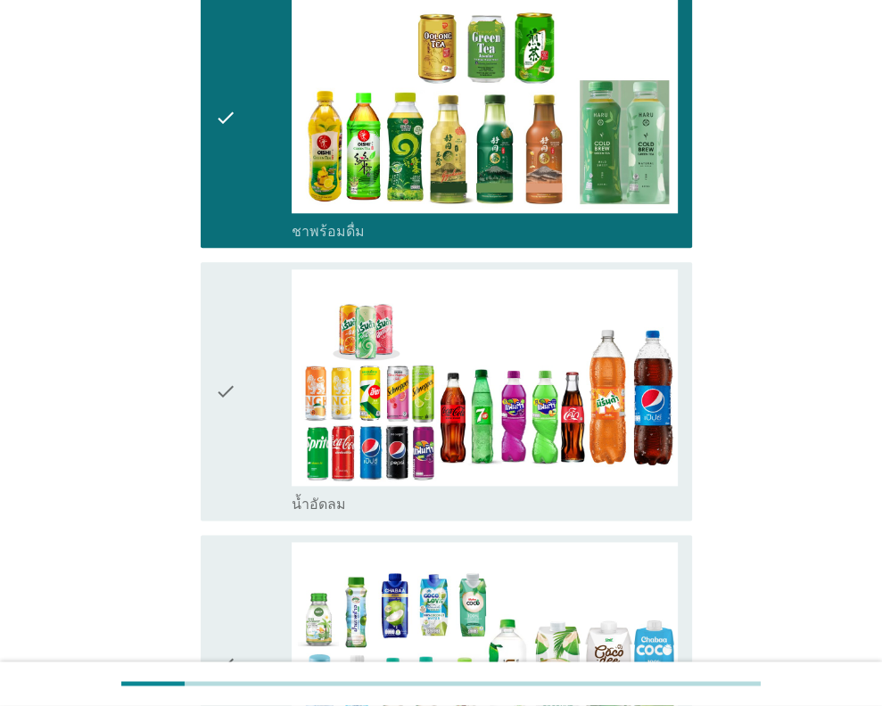
click at [250, 382] on div "check" at bounding box center [254, 391] width 78 height 244
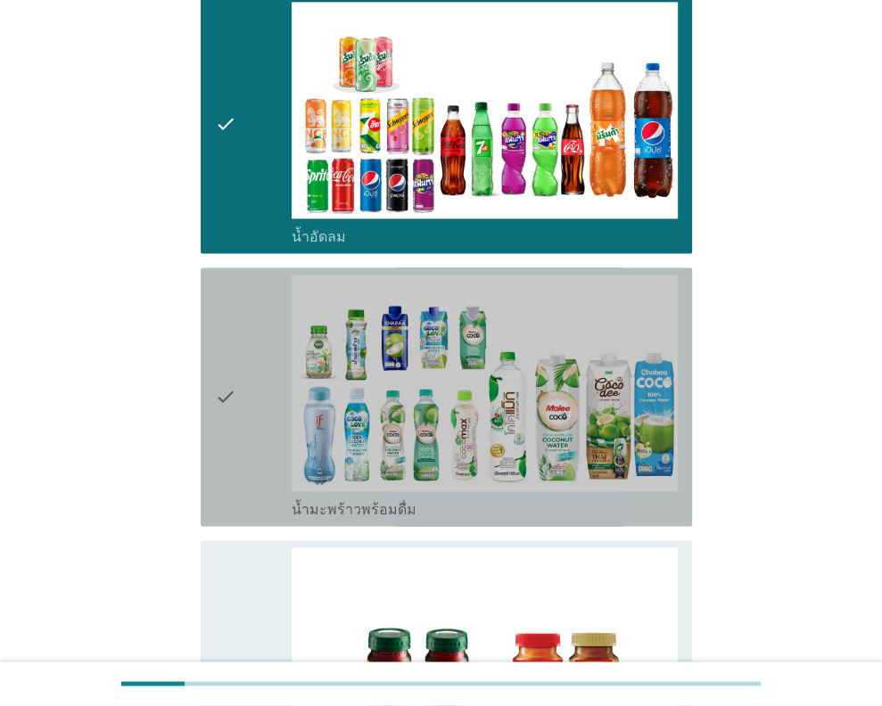
click at [250, 382] on div "check" at bounding box center [254, 397] width 78 height 244
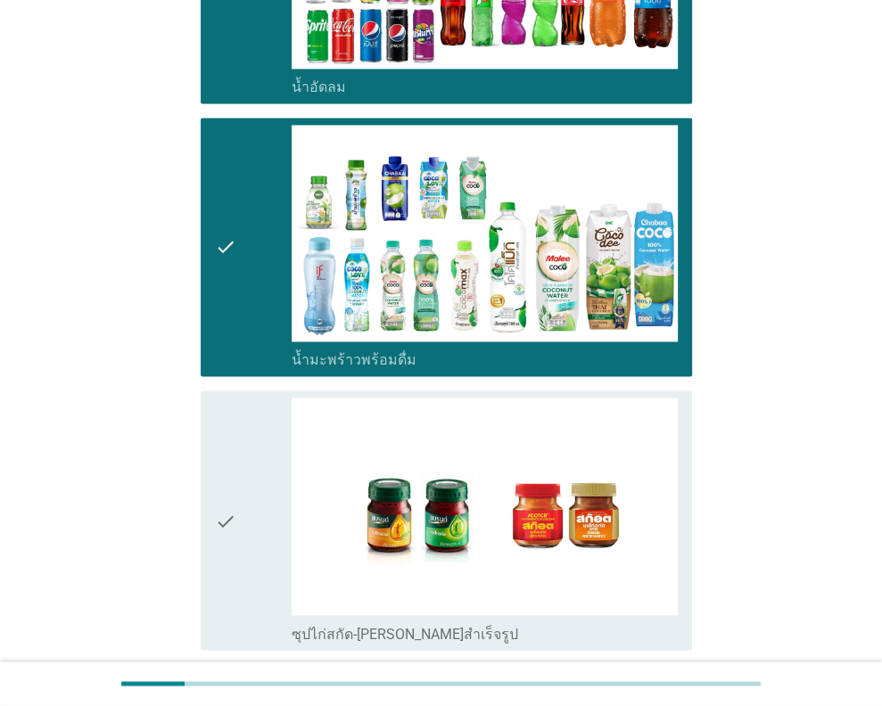
scroll to position [1933, 0]
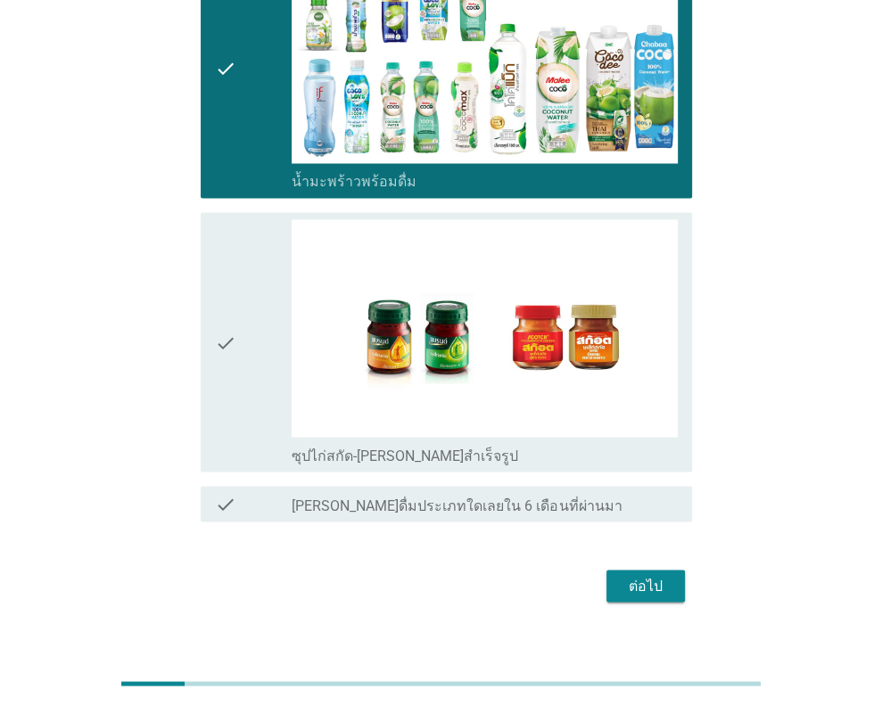
click at [278, 349] on div "check" at bounding box center [254, 341] width 78 height 244
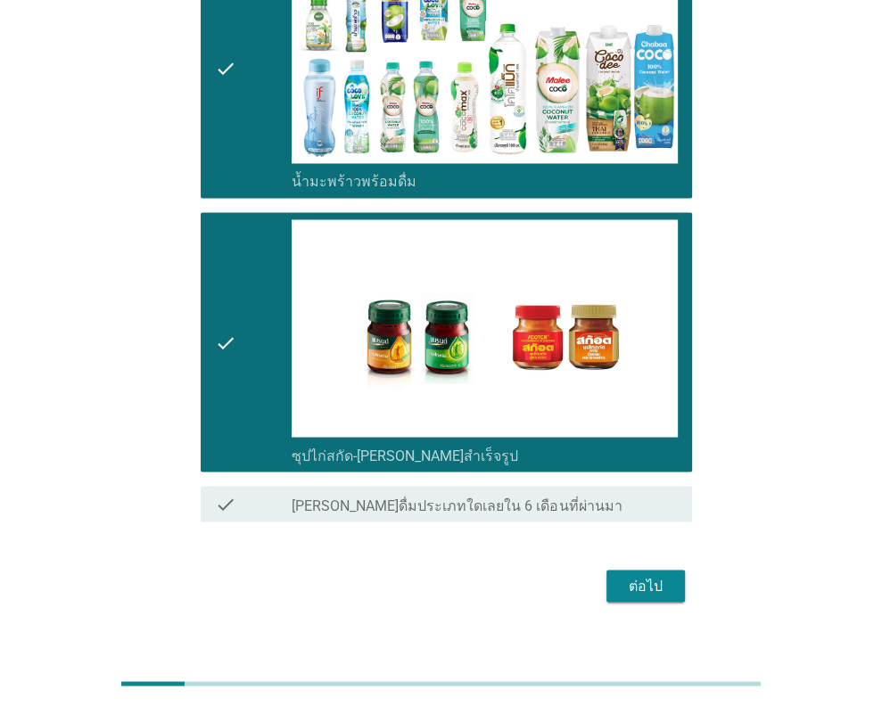
click at [655, 579] on div "ต่อไป" at bounding box center [441, 585] width 502 height 43
click at [660, 575] on div "ต่อไป" at bounding box center [645, 585] width 50 height 21
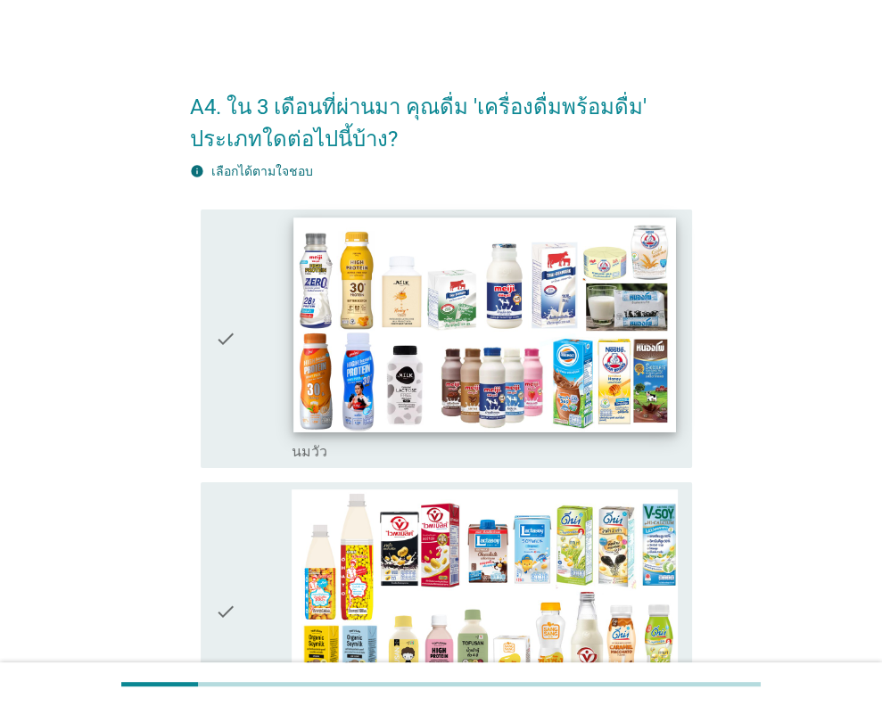
scroll to position [0, 0]
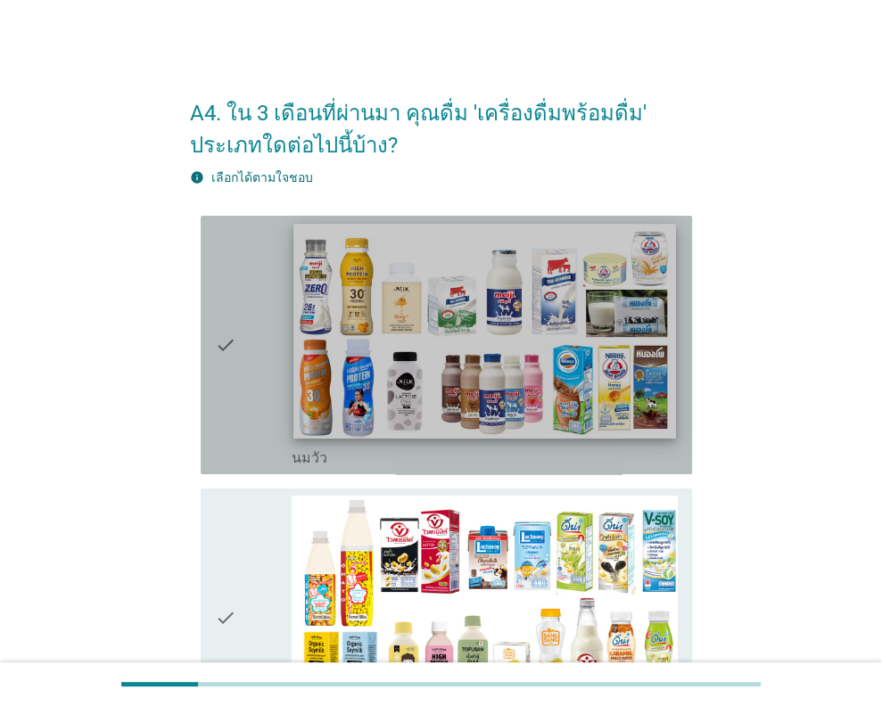
click at [454, 259] on img at bounding box center [485, 331] width 382 height 215
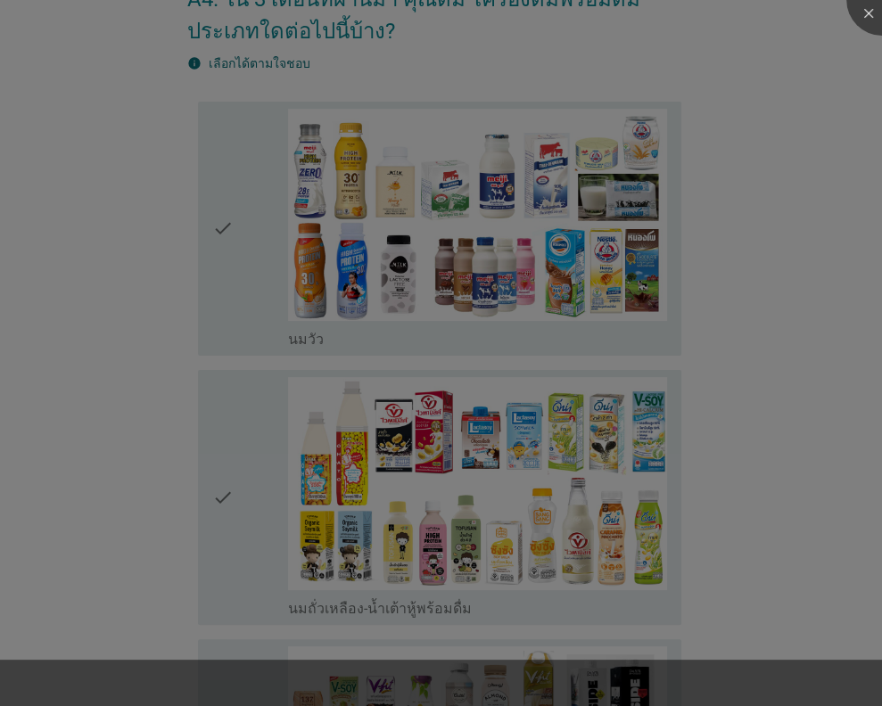
scroll to position [267, 0]
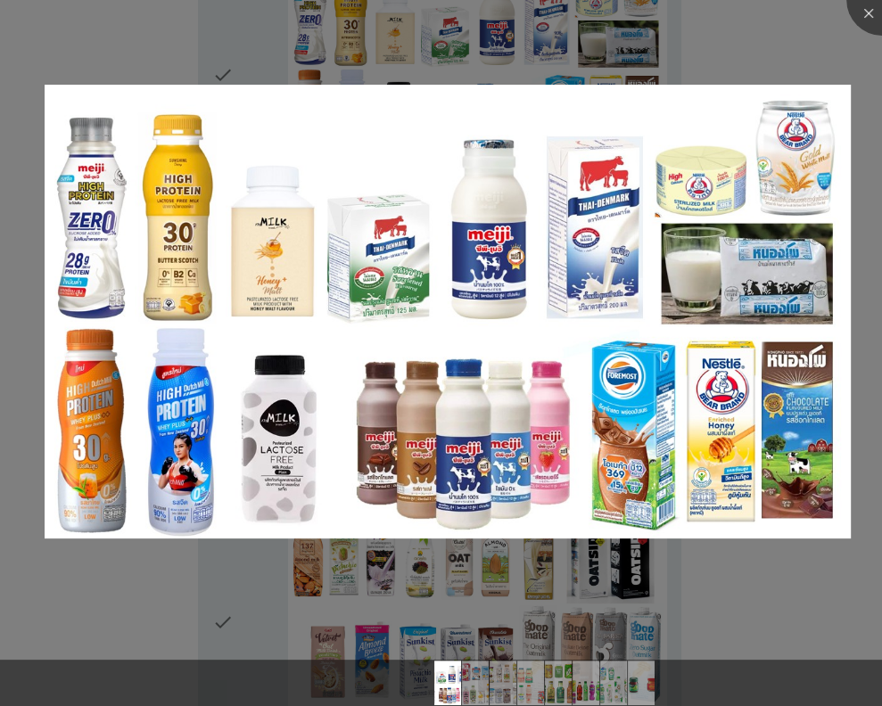
click at [768, 615] on div at bounding box center [441, 353] width 882 height 706
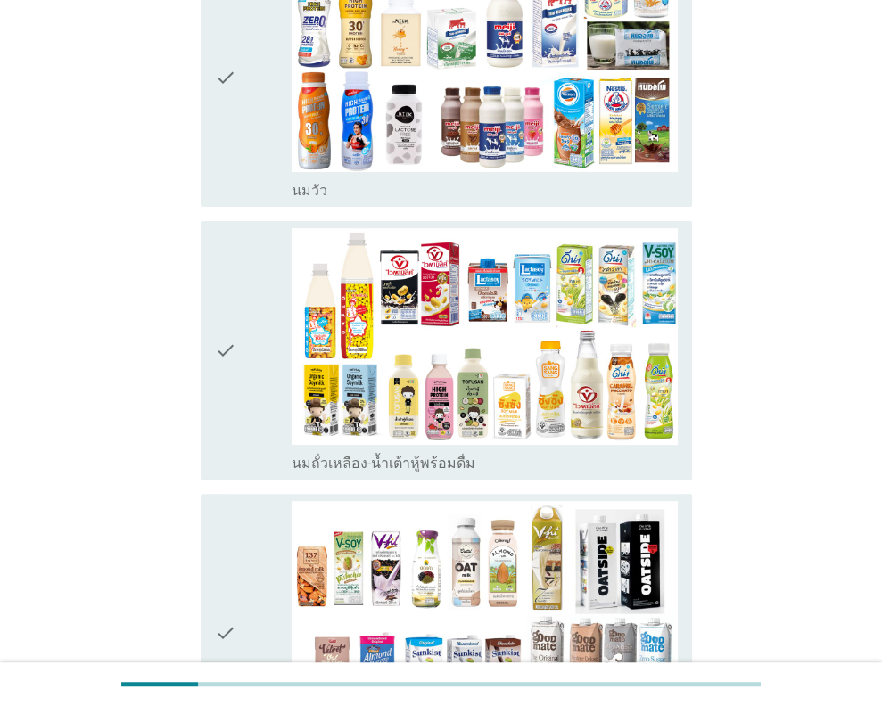
click at [234, 102] on icon "check" at bounding box center [225, 77] width 21 height 244
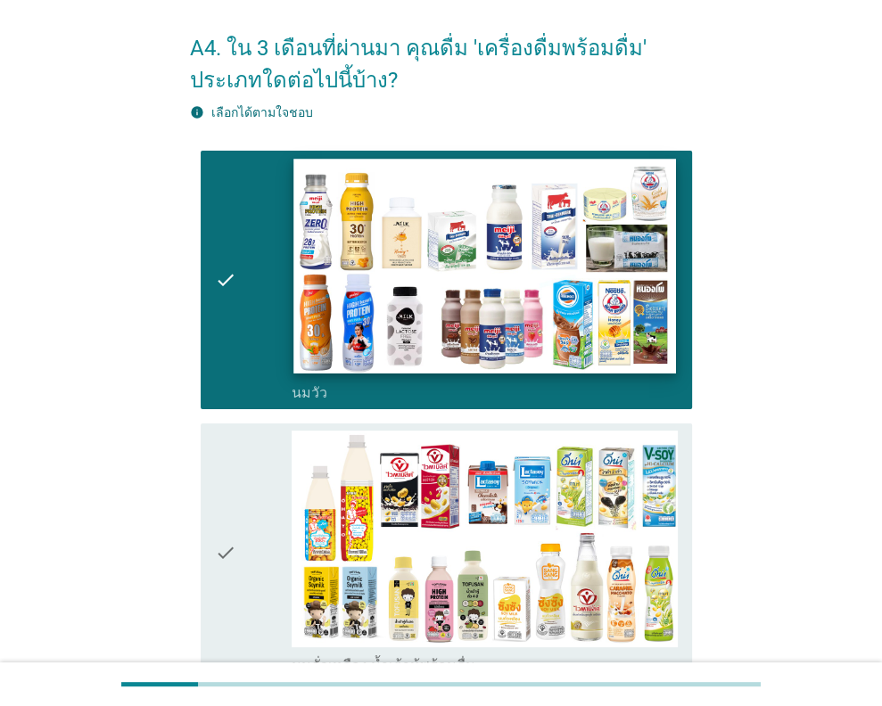
scroll to position [0, 0]
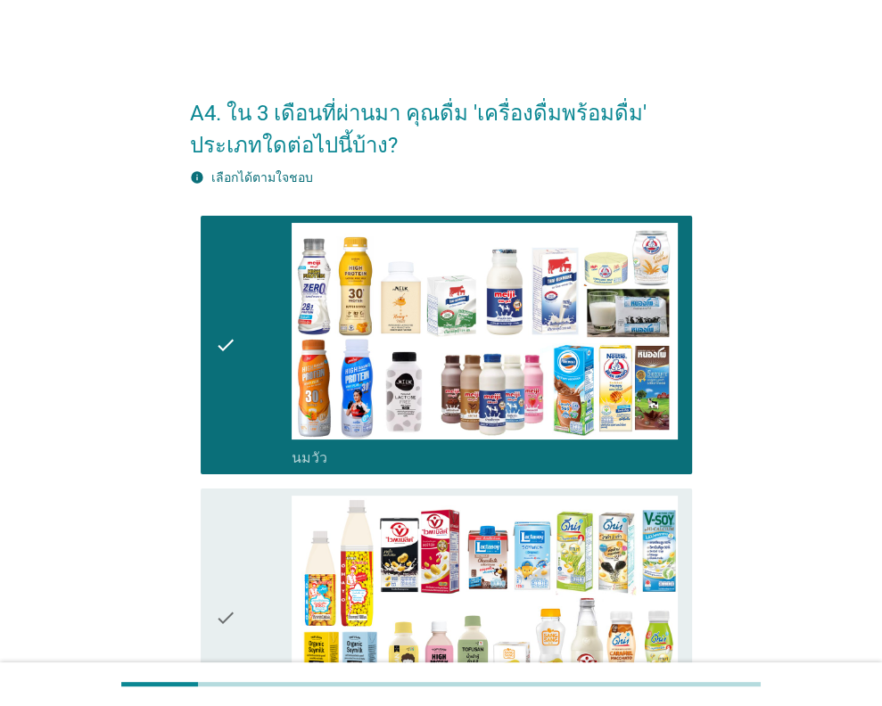
click at [237, 582] on div "check" at bounding box center [254, 618] width 78 height 244
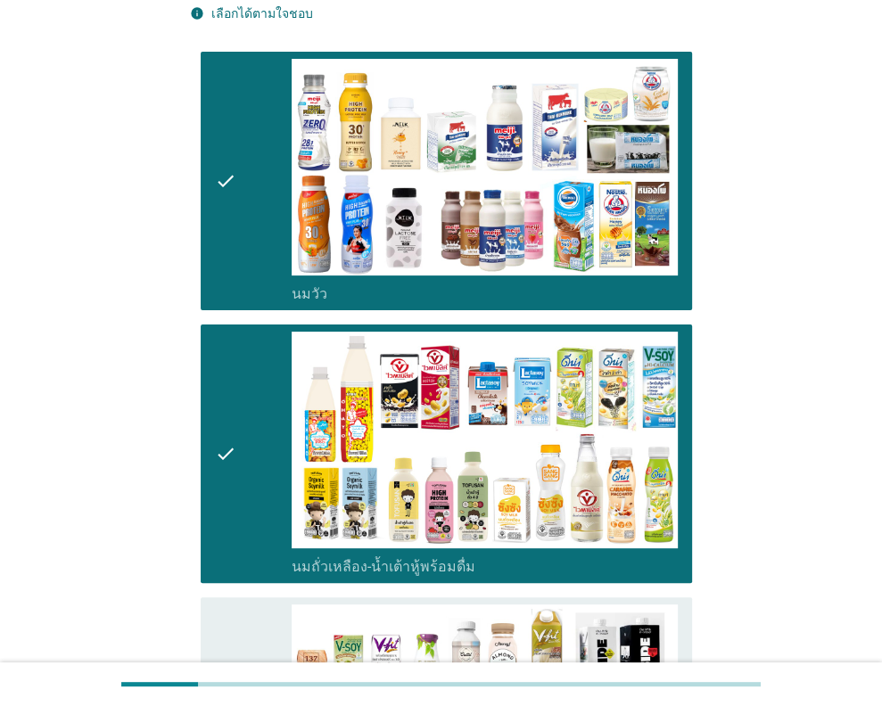
scroll to position [357, 0]
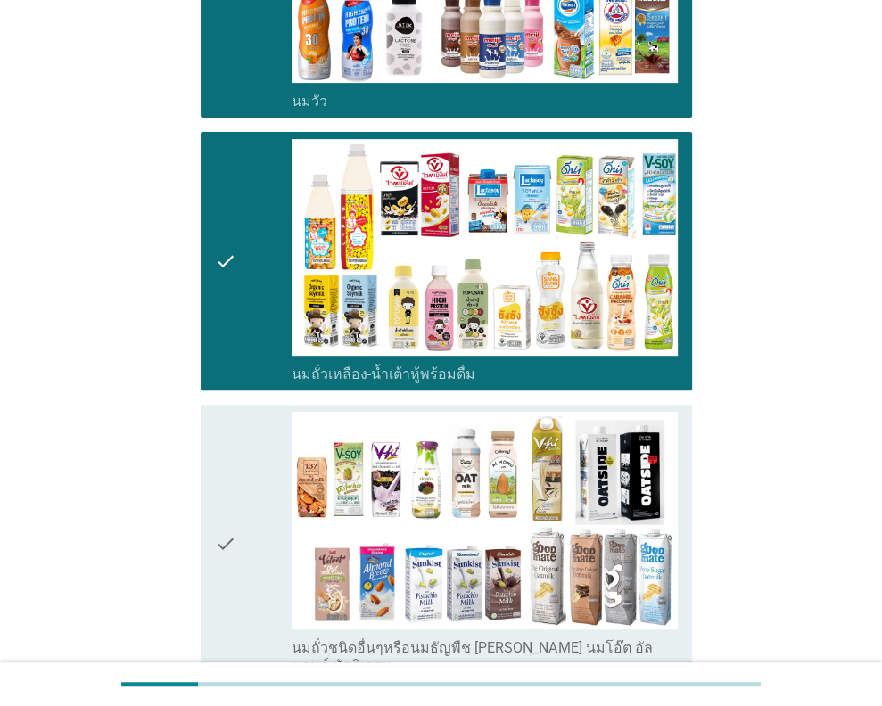
click at [245, 562] on div "check" at bounding box center [254, 543] width 78 height 262
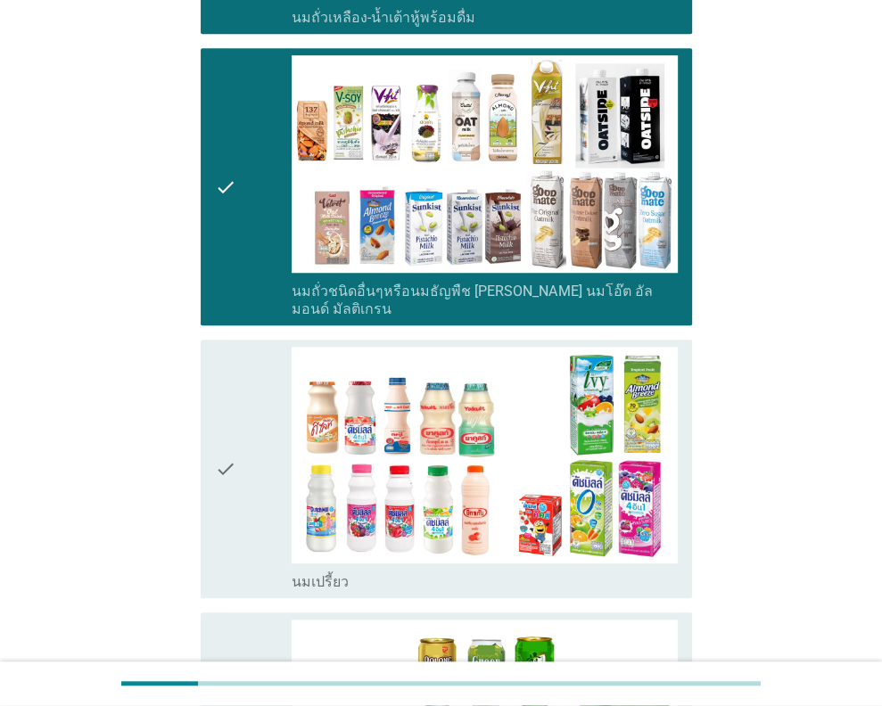
click at [259, 538] on div "check" at bounding box center [254, 469] width 78 height 244
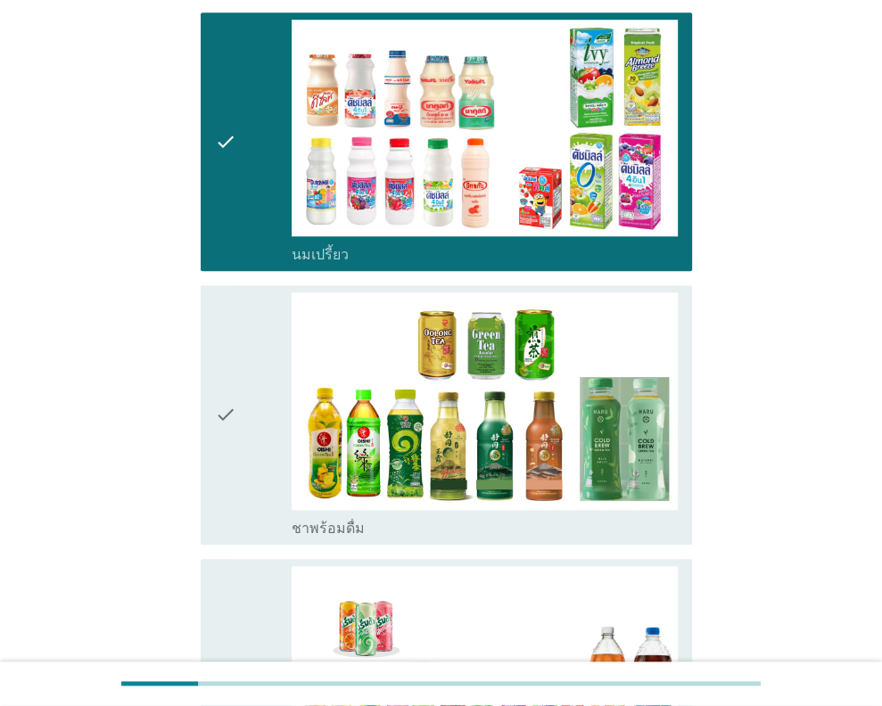
scroll to position [1070, 0]
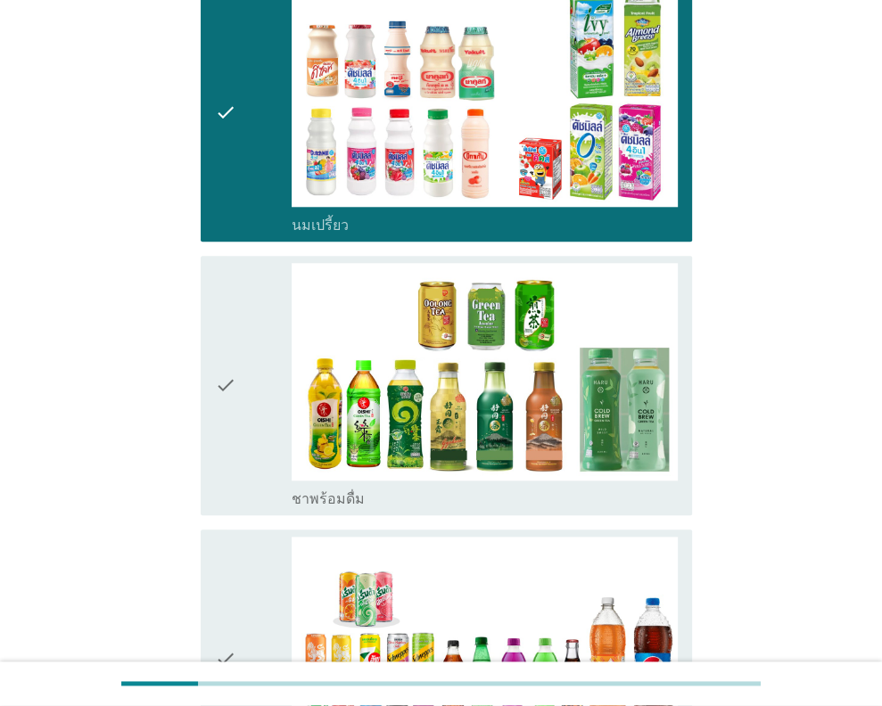
click at [242, 421] on div "check" at bounding box center [254, 385] width 78 height 244
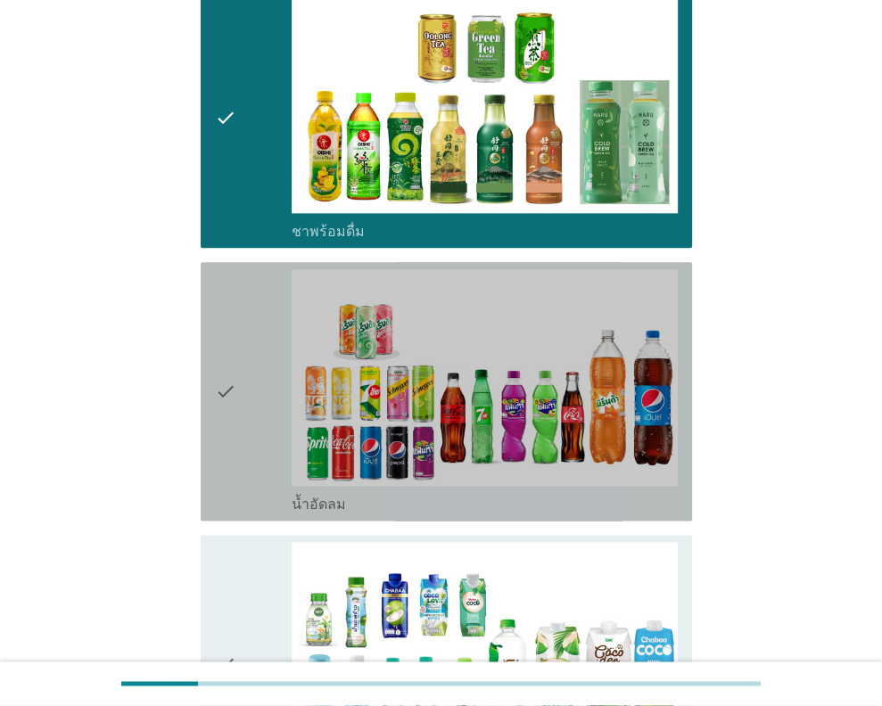
click at [239, 431] on div "check" at bounding box center [254, 391] width 78 height 244
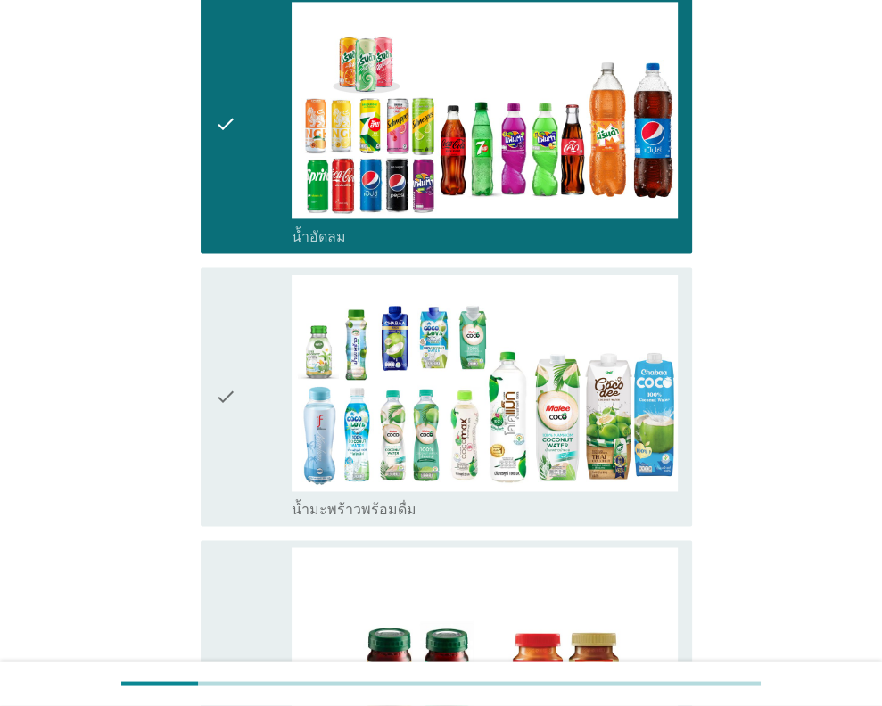
click at [249, 435] on div "check" at bounding box center [254, 397] width 78 height 244
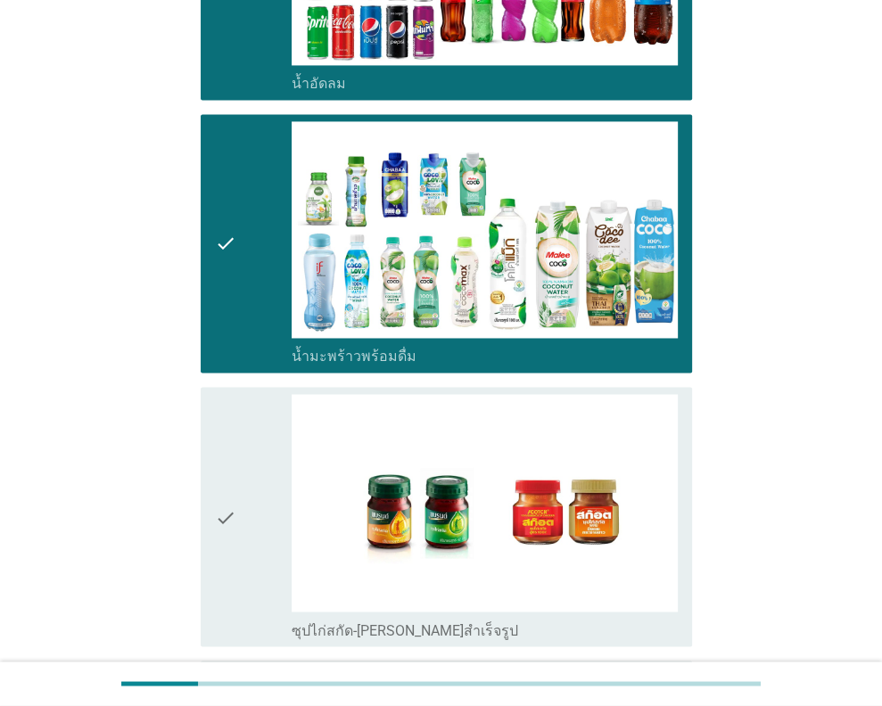
scroll to position [1872, 0]
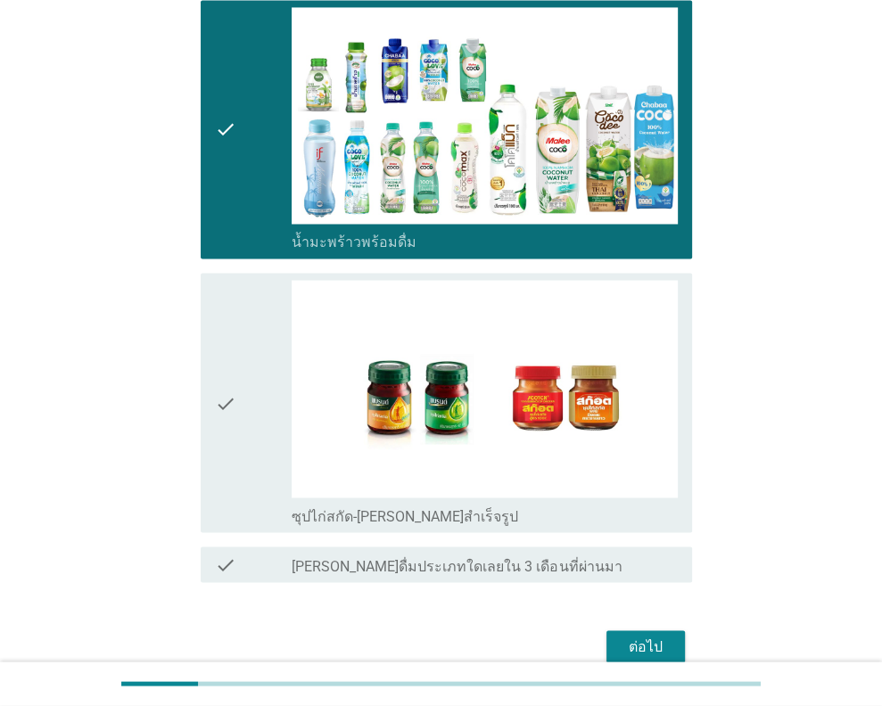
click at [657, 636] on div "ต่อไป" at bounding box center [645, 646] width 50 height 21
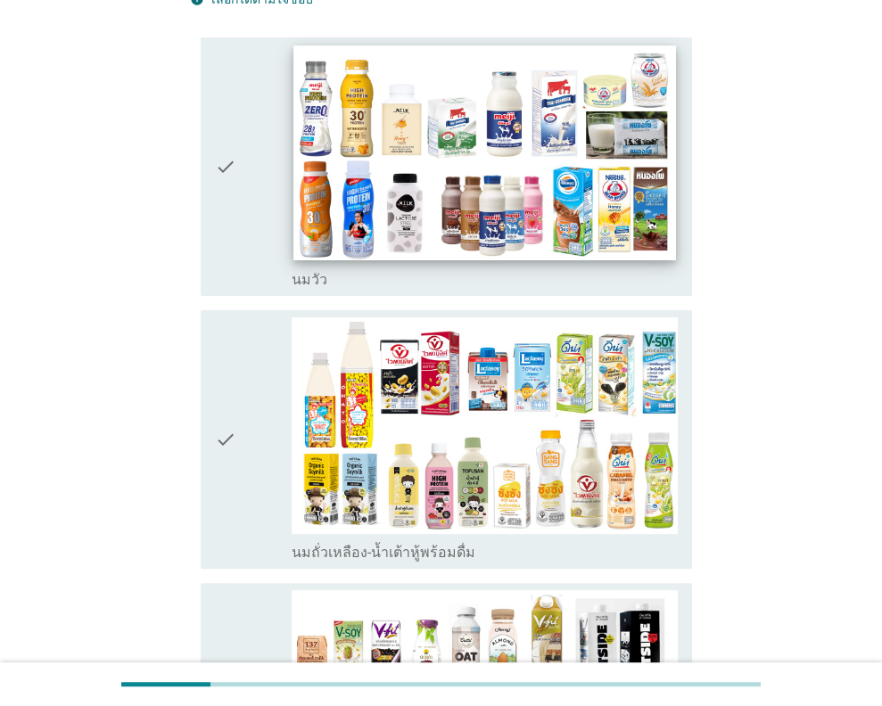
scroll to position [0, 0]
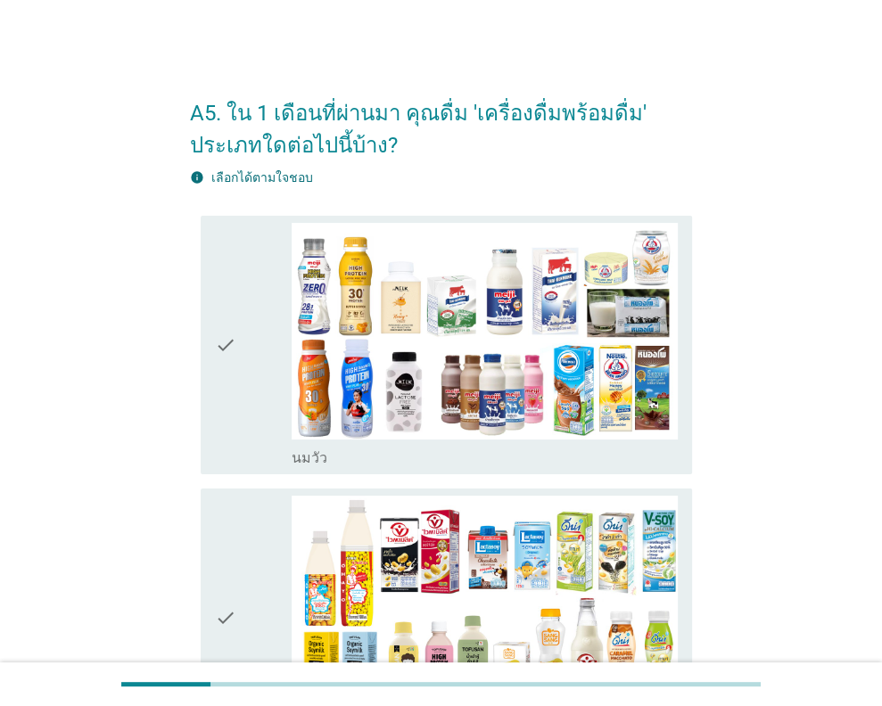
click at [221, 349] on icon "check" at bounding box center [225, 345] width 21 height 244
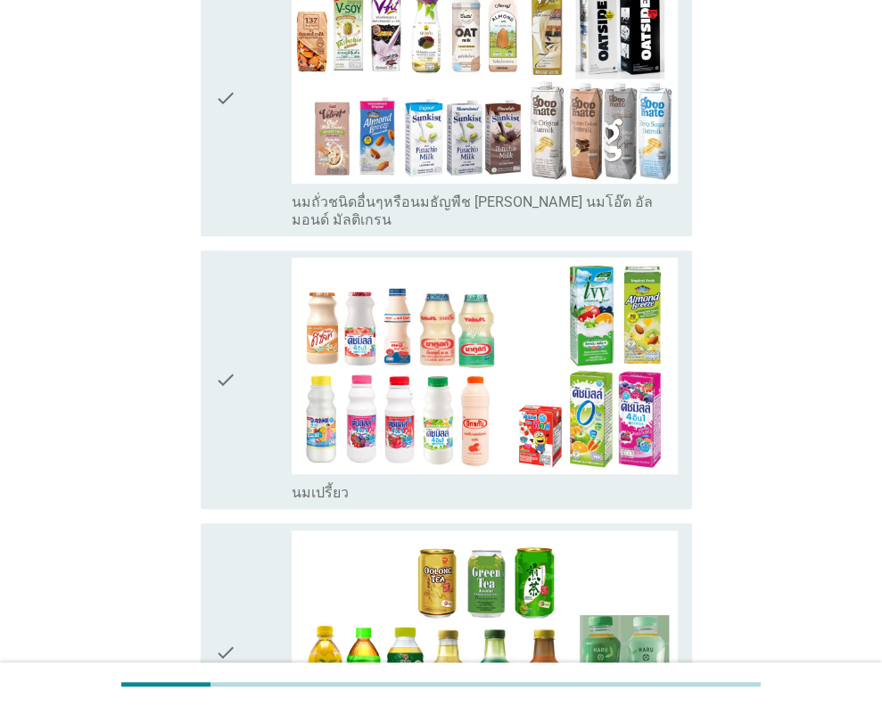
click at [254, 422] on div "check" at bounding box center [254, 380] width 78 height 244
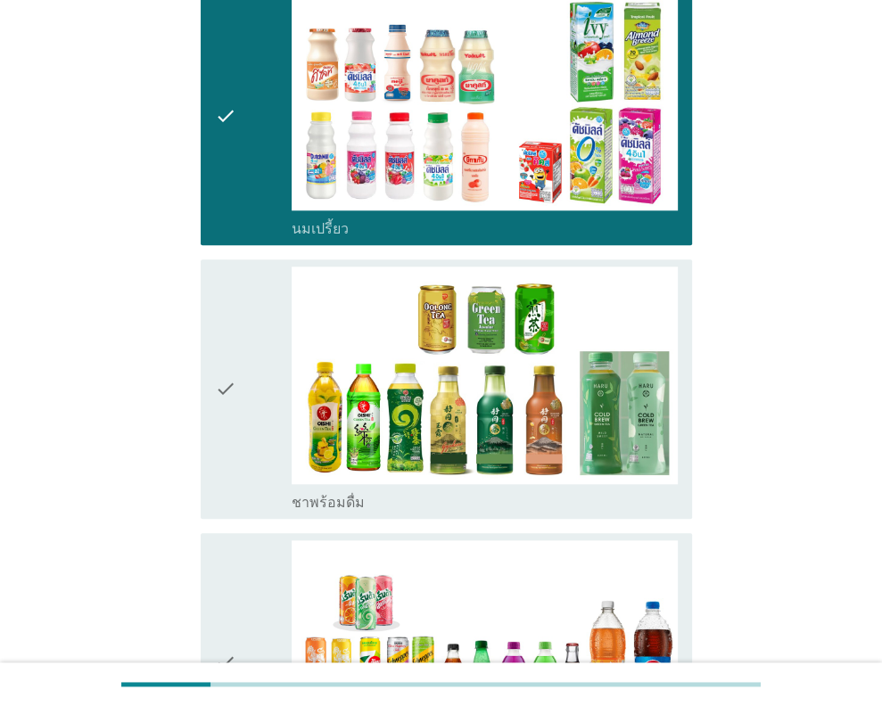
scroll to position [1070, 0]
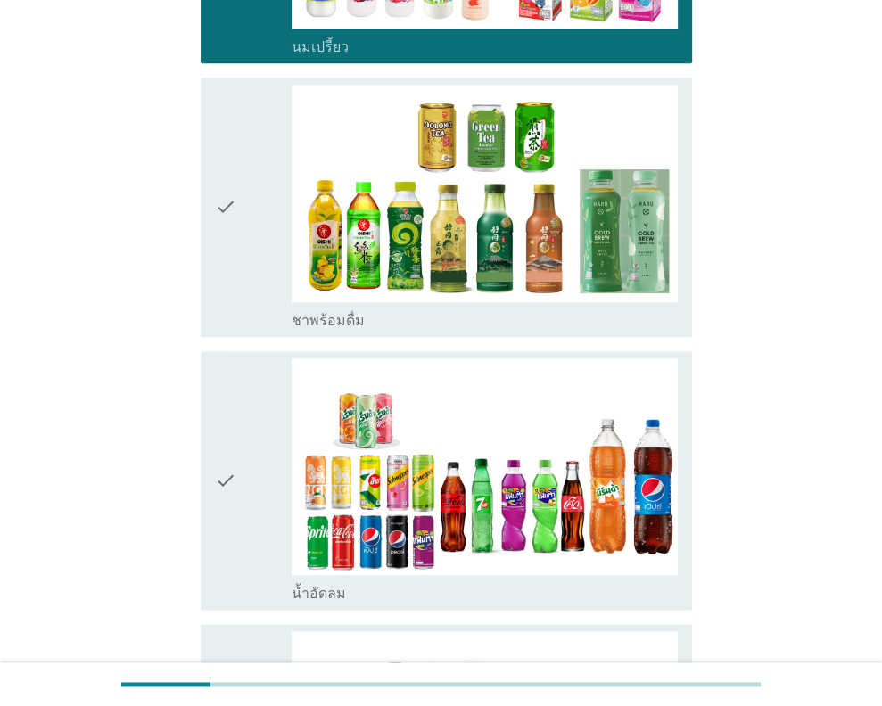
click at [243, 437] on div "check" at bounding box center [254, 480] width 78 height 244
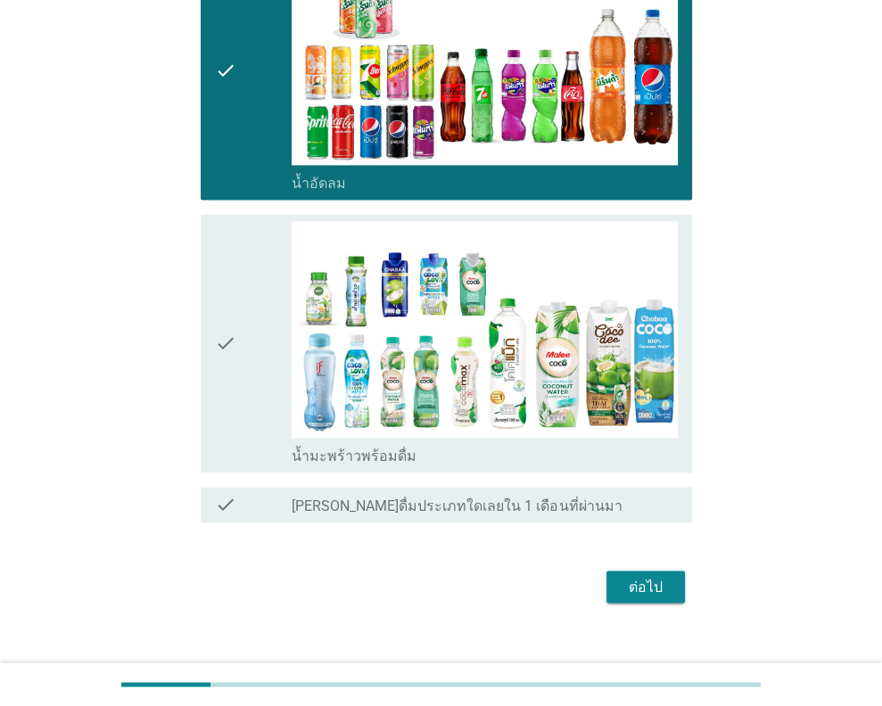
scroll to position [1661, 0]
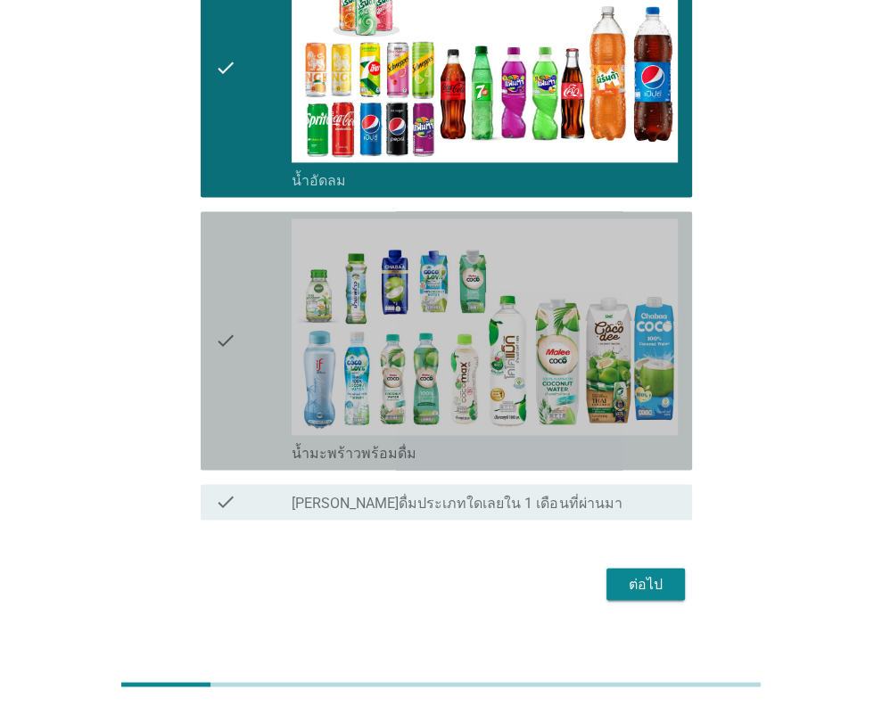
click at [242, 360] on div "check" at bounding box center [254, 340] width 78 height 244
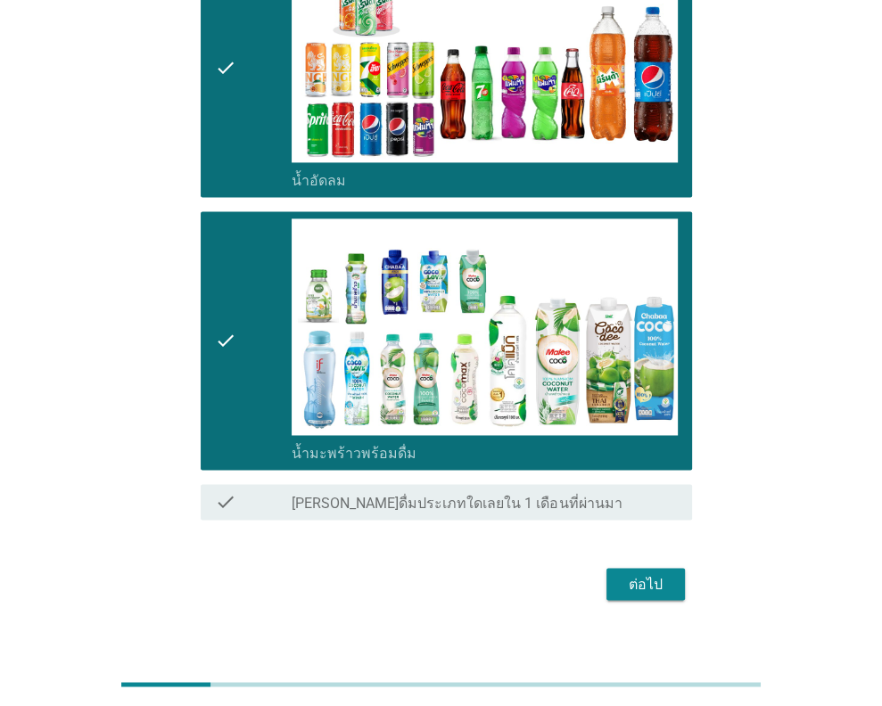
click at [656, 573] on div "ต่อไป" at bounding box center [645, 583] width 50 height 21
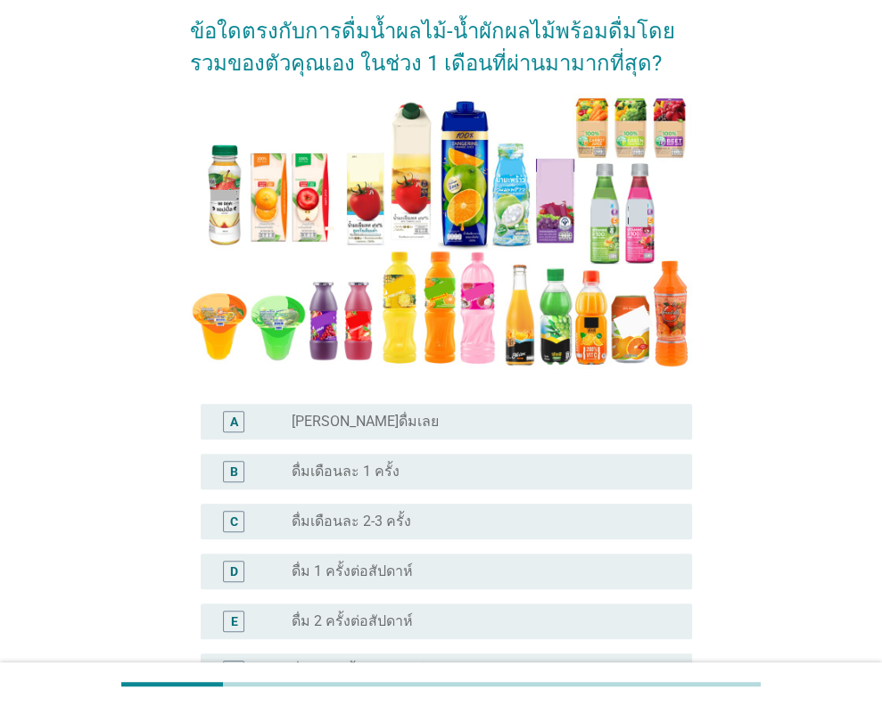
scroll to position [267, 0]
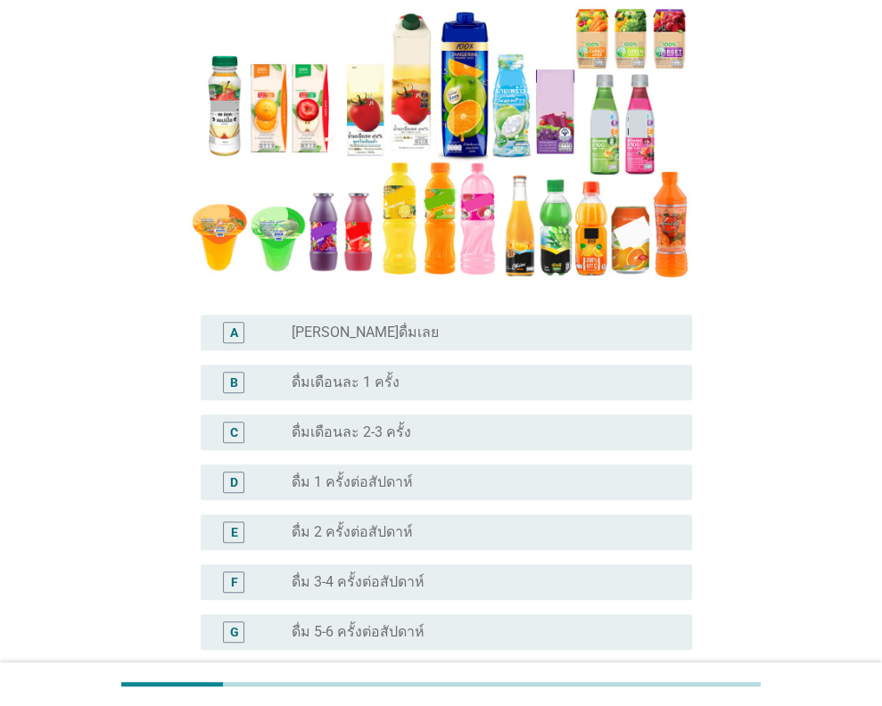
click at [482, 392] on div "radio_button_unchecked ดื่มเดือนละ 1 ครั้ง" at bounding box center [484, 382] width 386 height 21
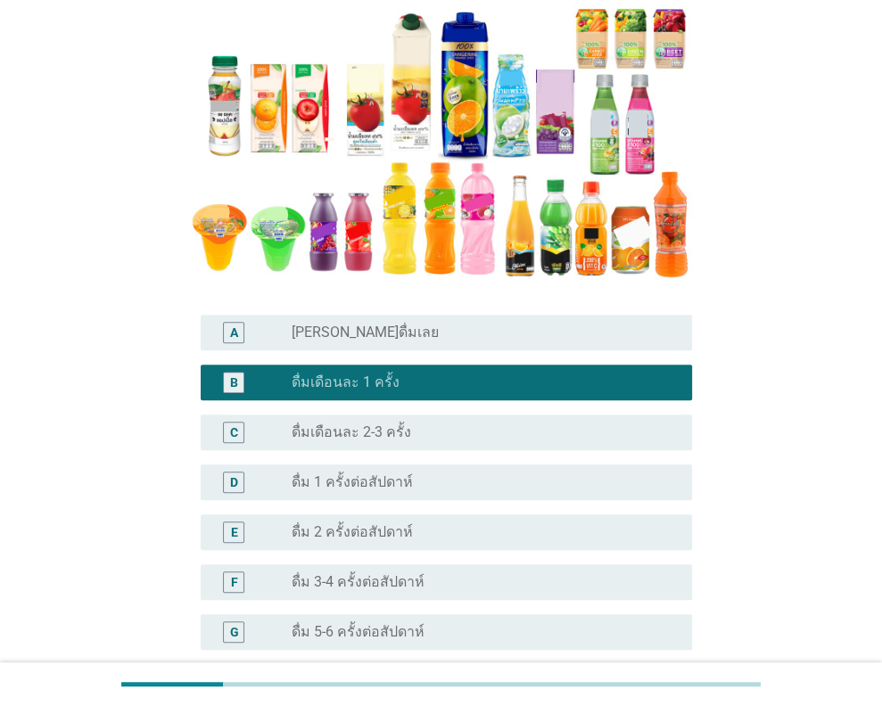
scroll to position [541, 0]
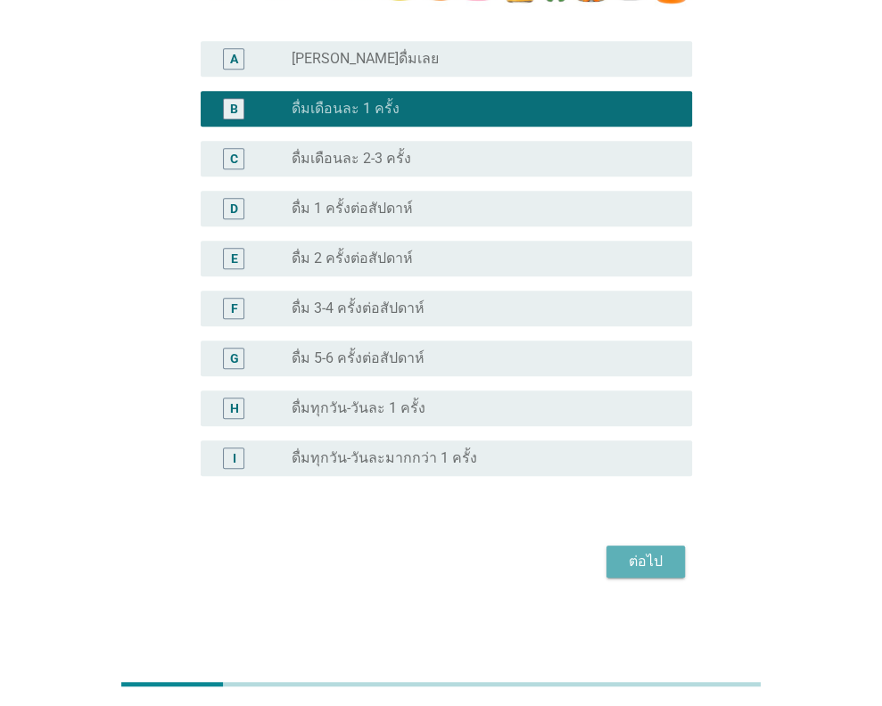
drag, startPoint x: 669, startPoint y: 565, endPoint x: 670, endPoint y: 554, distance: 11.6
click at [669, 562] on button "ต่อไป" at bounding box center [645, 562] width 78 height 32
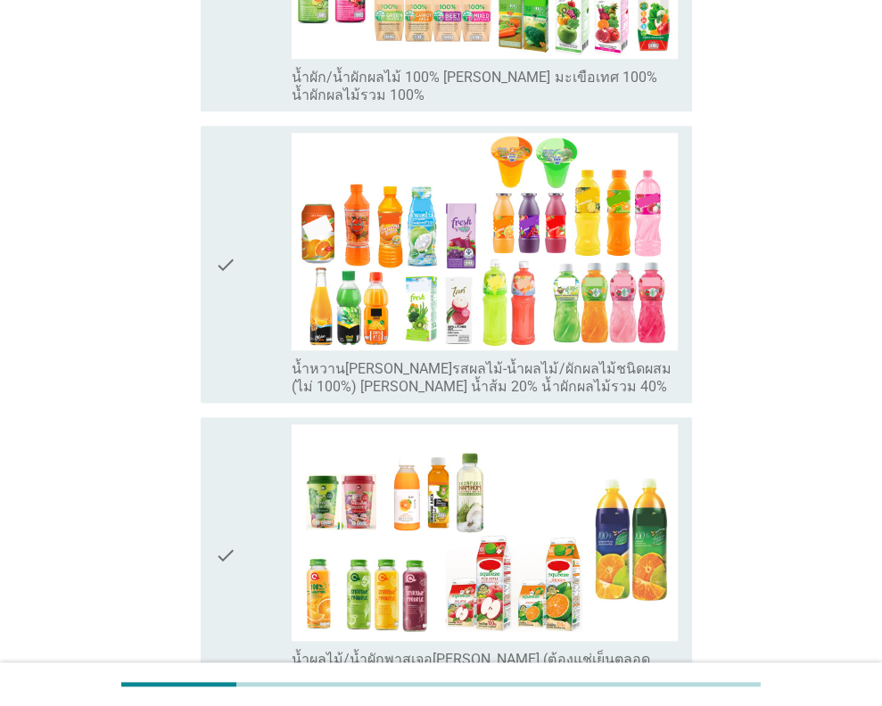
scroll to position [802, 0]
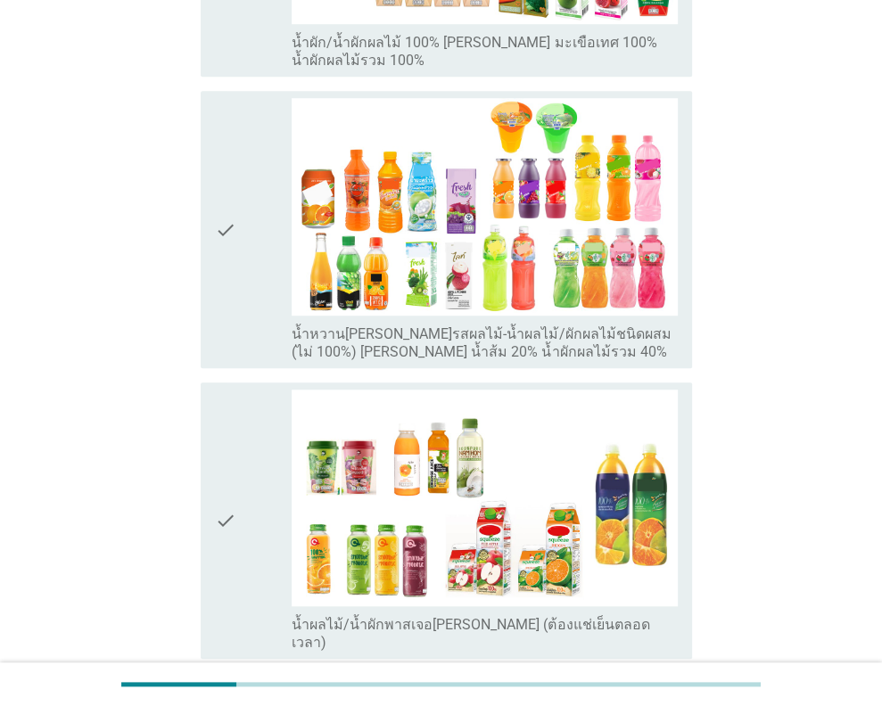
click at [235, 209] on div "check" at bounding box center [254, 229] width 78 height 262
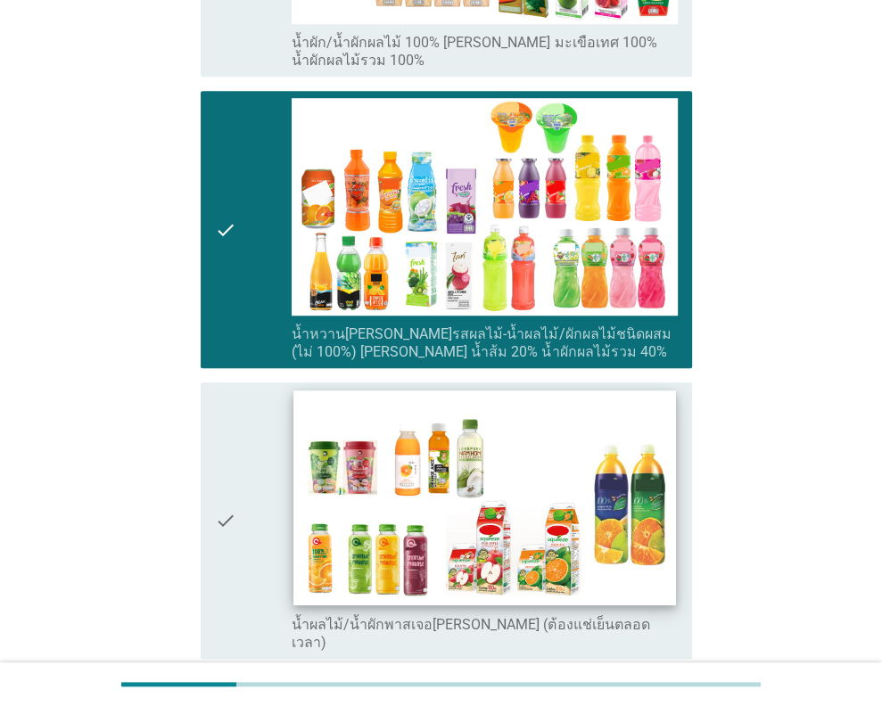
scroll to position [993, 0]
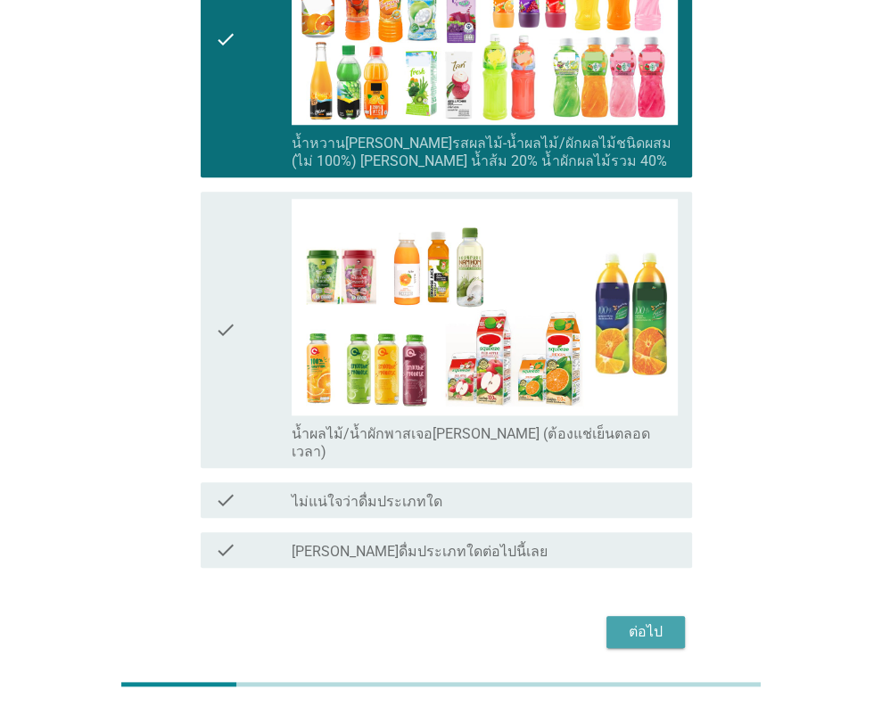
click at [640, 621] on div "ต่อไป" at bounding box center [645, 631] width 50 height 21
